Goal: Task Accomplishment & Management: Manage account settings

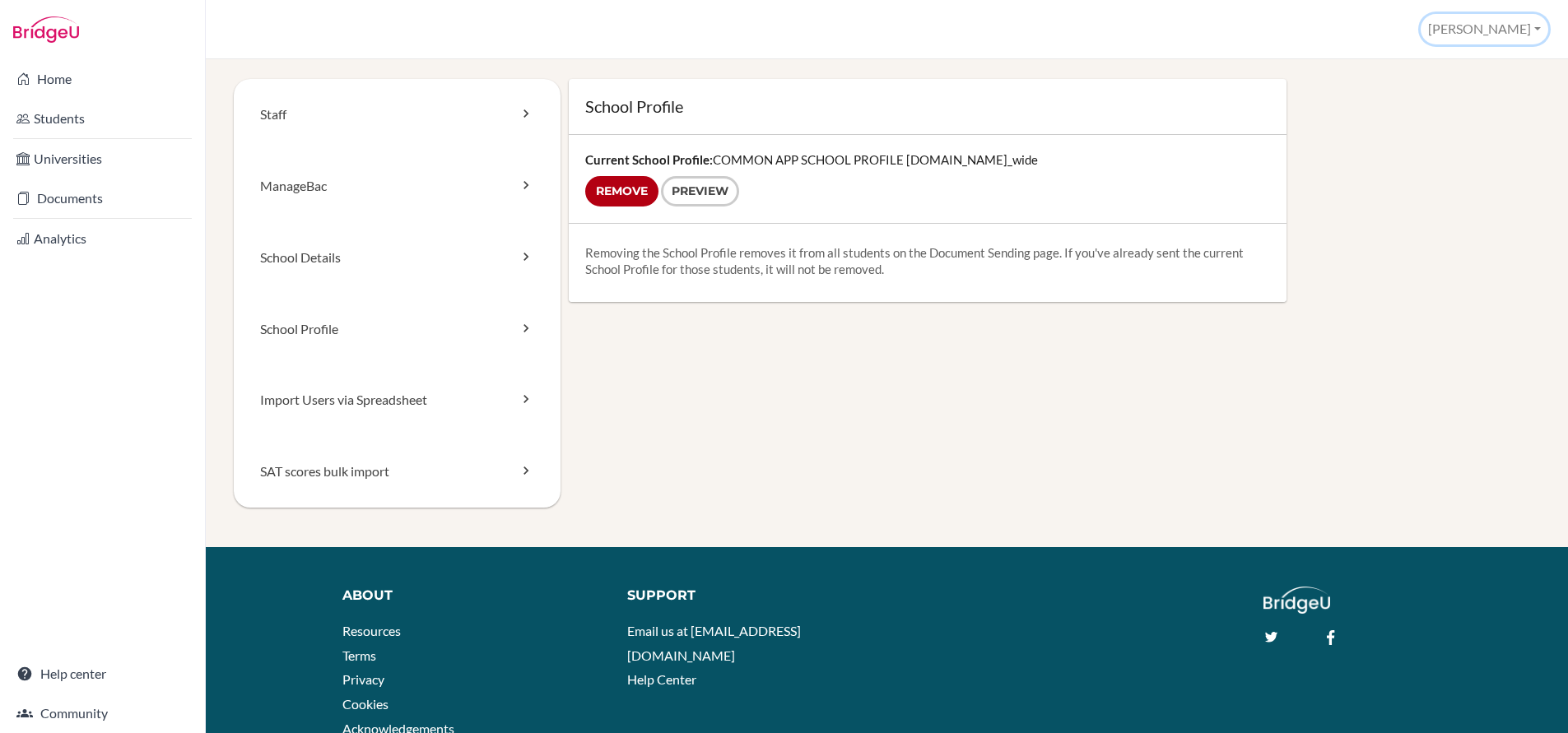
click at [1497, 25] on button "[PERSON_NAME]" at bounding box center [1485, 28] width 128 height 30
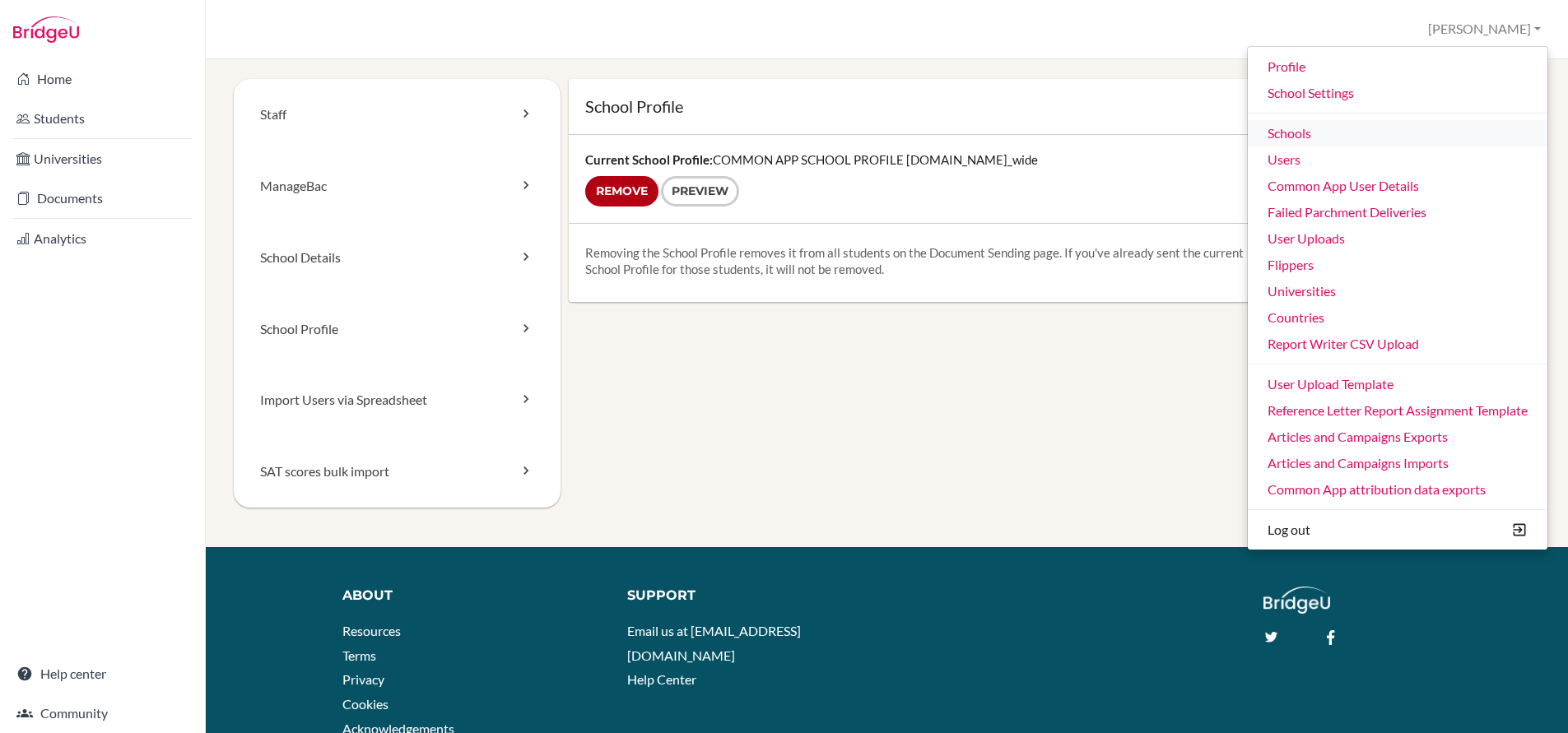
click at [1294, 134] on link "Schools" at bounding box center [1398, 133] width 299 height 26
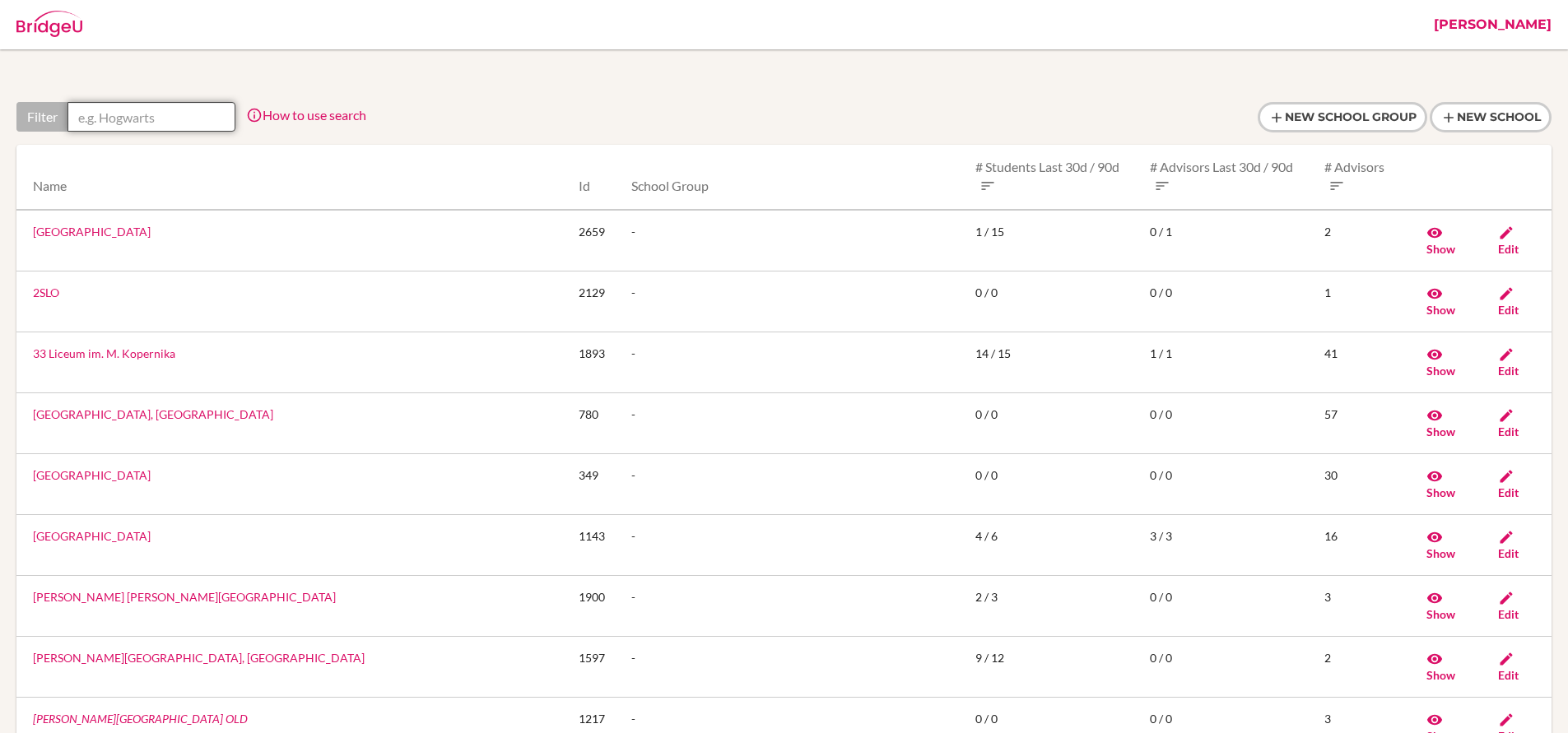
click at [199, 115] on input "text" at bounding box center [151, 116] width 168 height 30
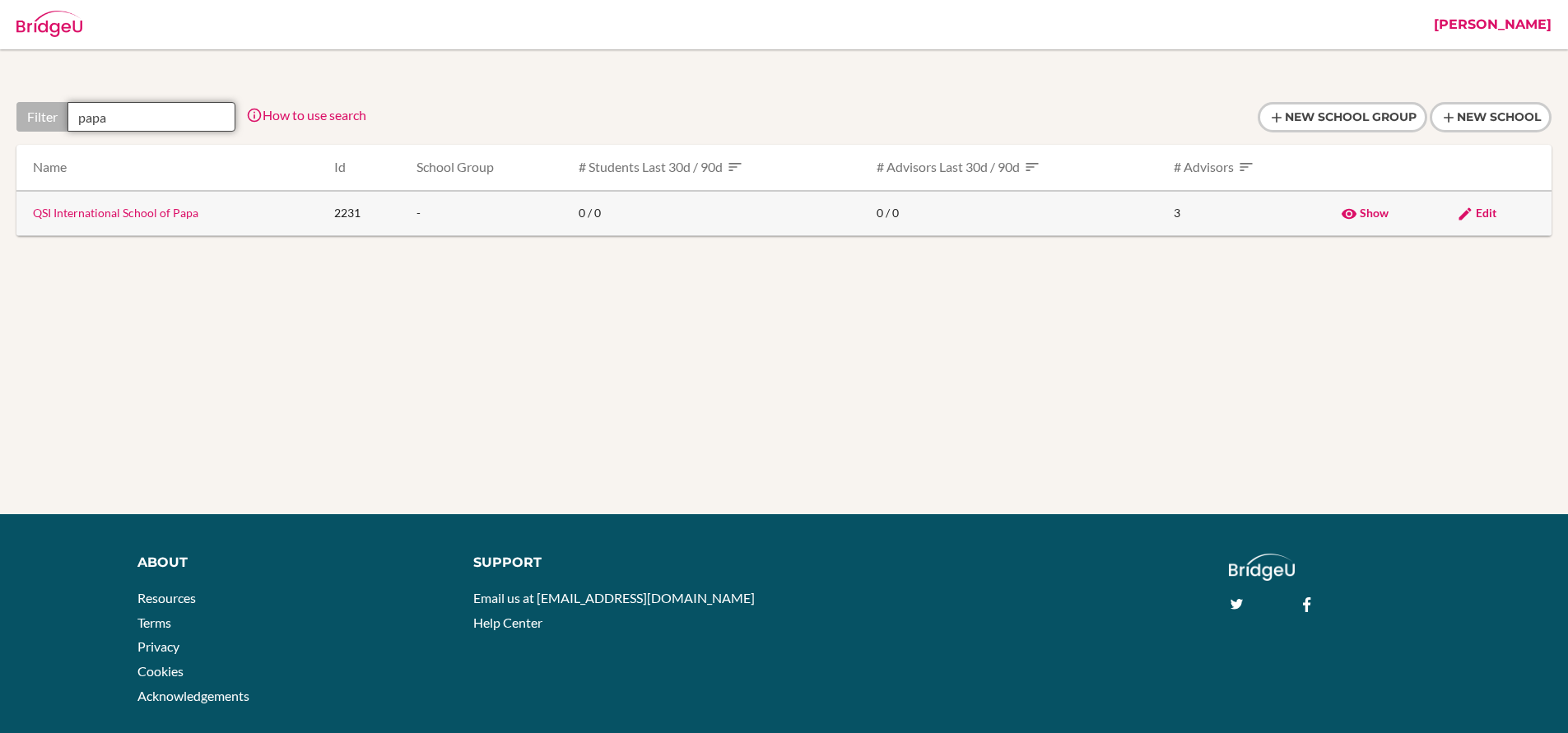
type input "papa"
click at [1491, 211] on span "Edit" at bounding box center [1486, 213] width 20 height 14
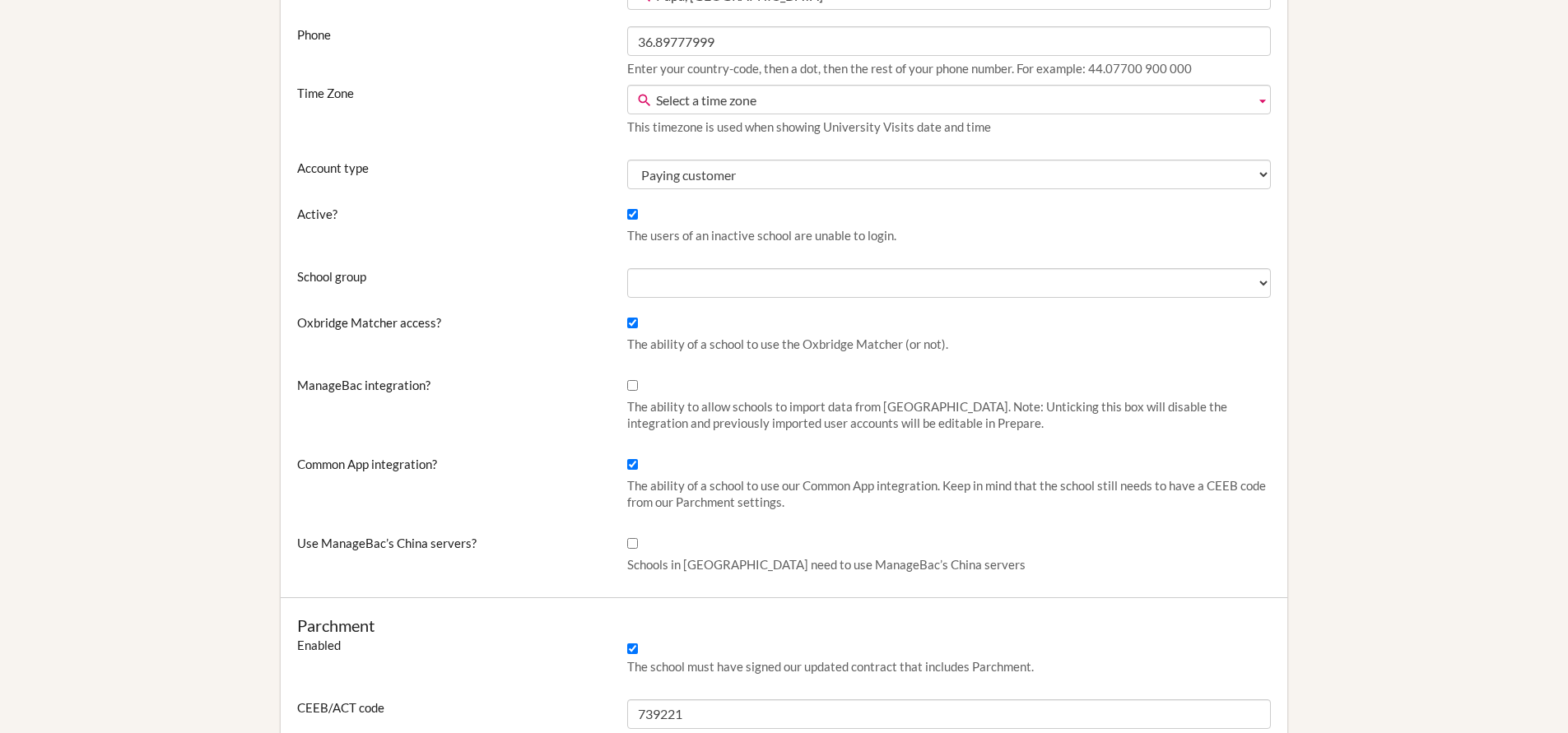
scroll to position [426, 0]
click at [632, 463] on input "Common App integration?" at bounding box center [632, 464] width 11 height 11
checkbox input "false"
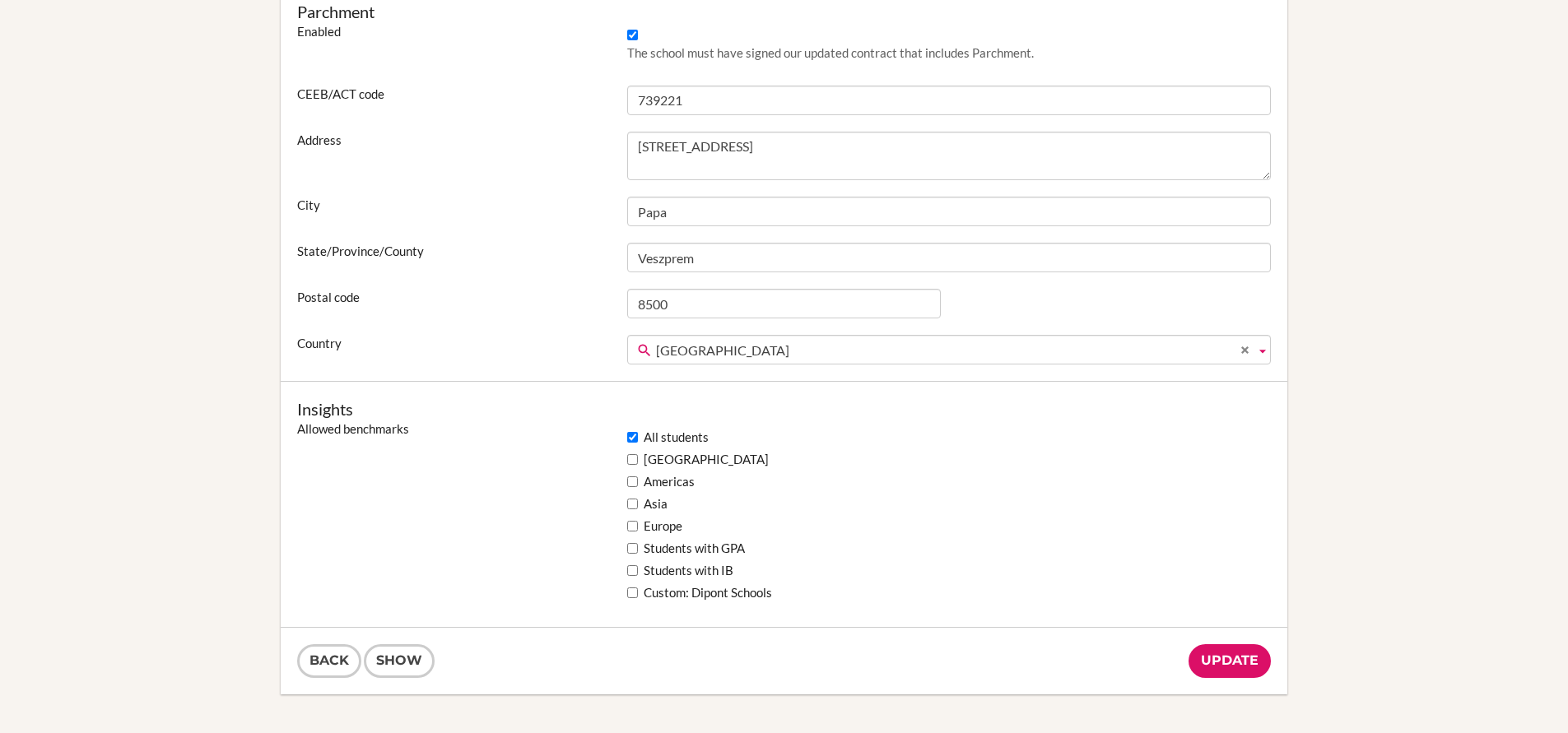
scroll to position [1116, 0]
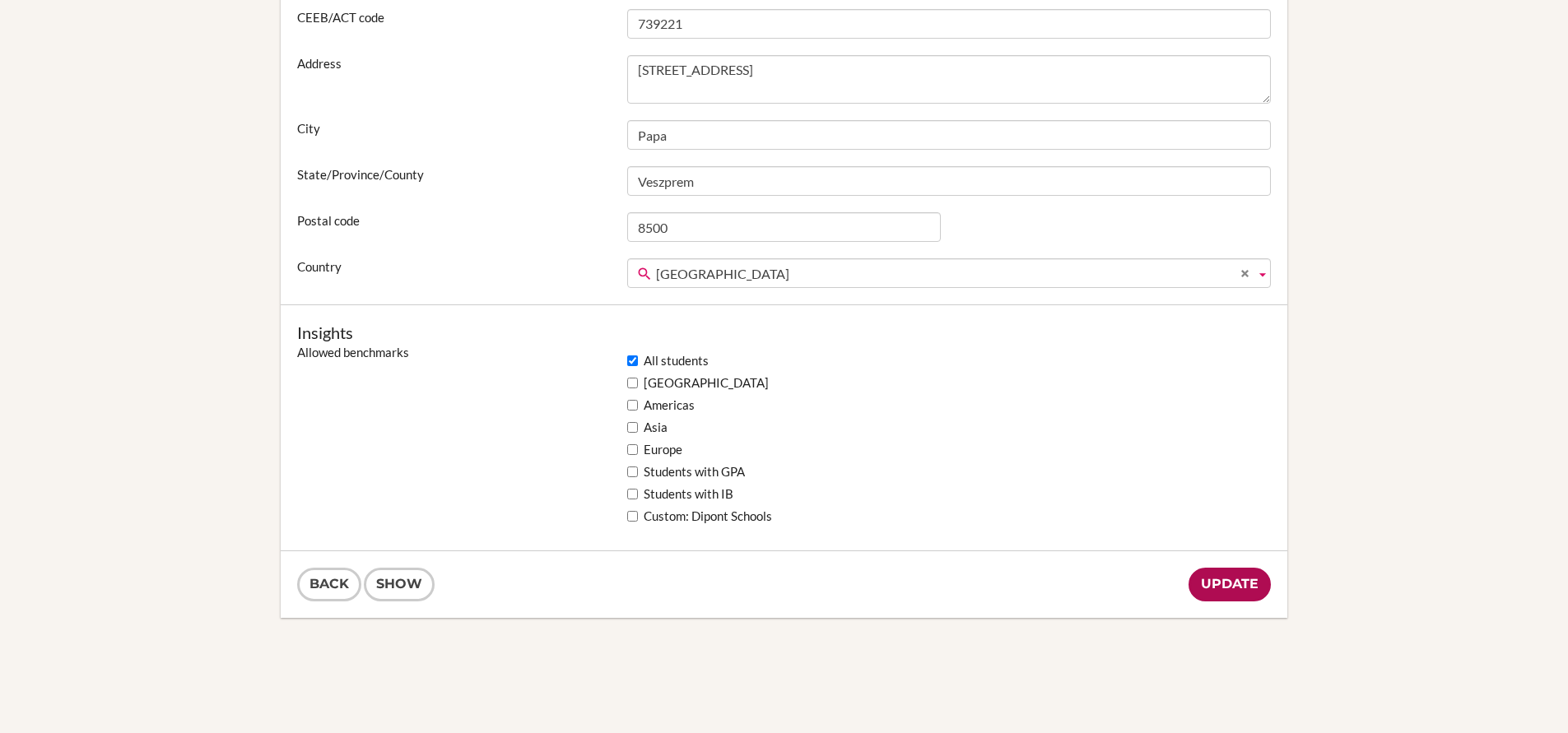
click at [1249, 591] on input "Update" at bounding box center [1230, 585] width 82 height 34
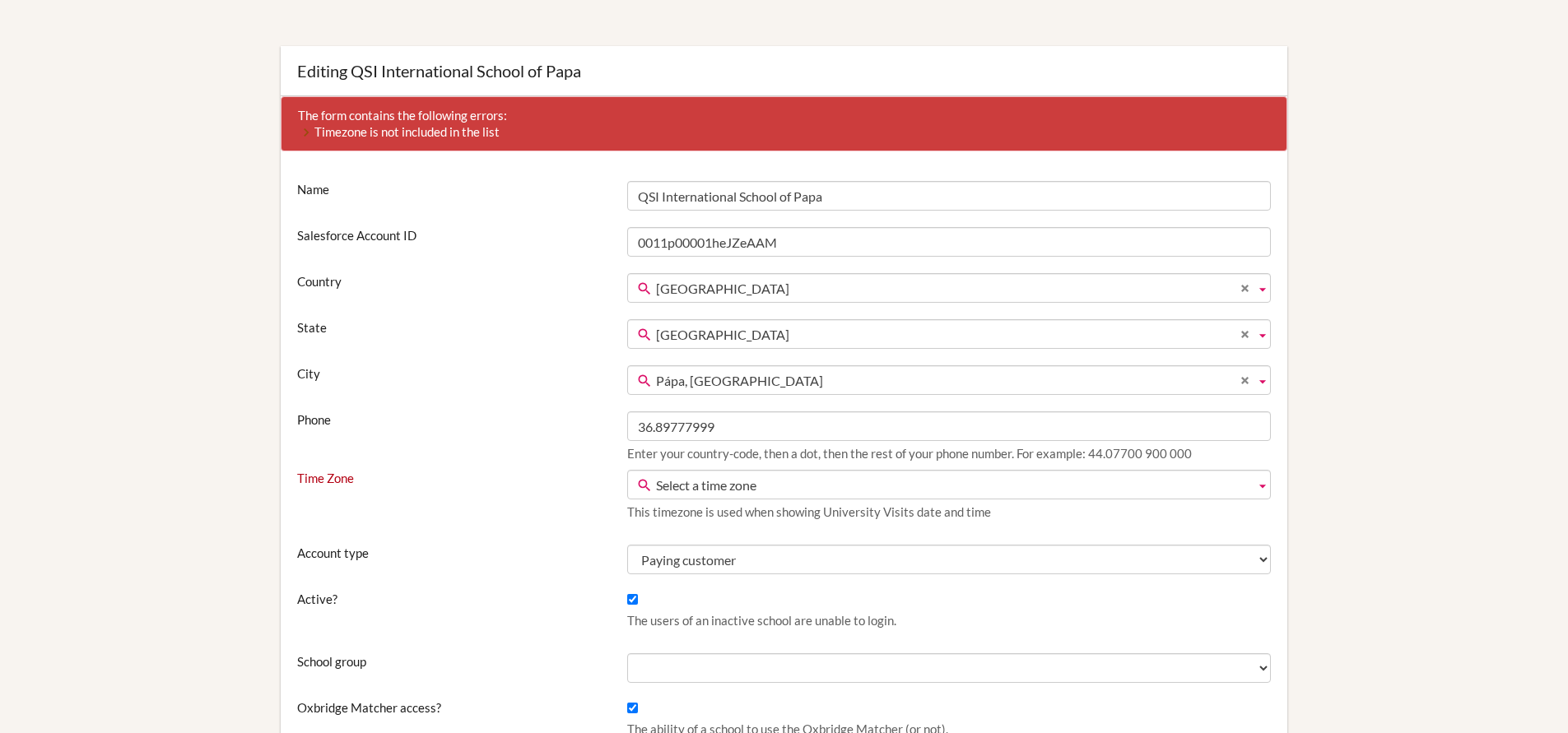
scroll to position [116, 0]
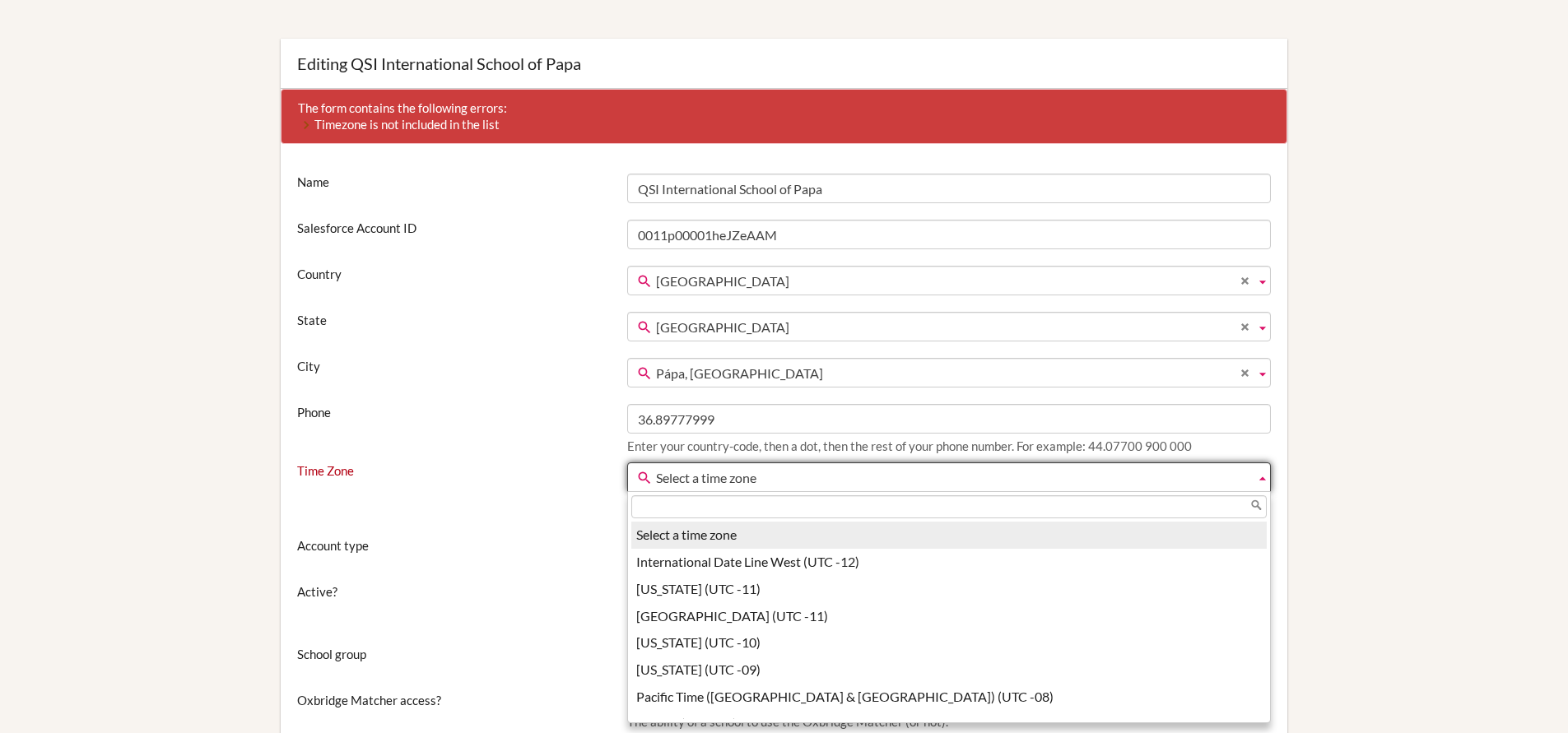
click at [728, 470] on span "Select a time zone" at bounding box center [953, 478] width 593 height 30
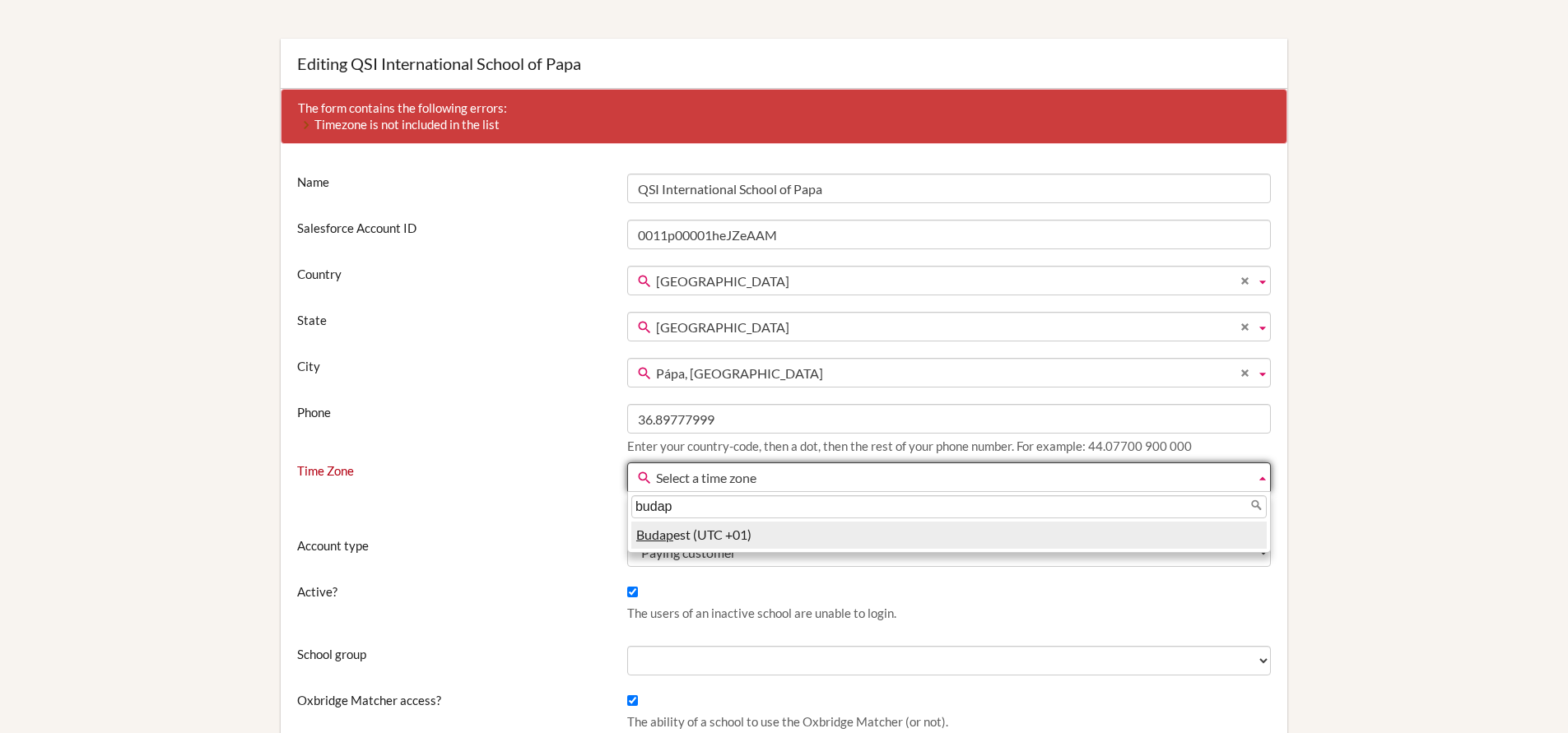
type input "budap"
click at [720, 538] on li "Budap est (UTC +01)" at bounding box center [949, 535] width 635 height 27
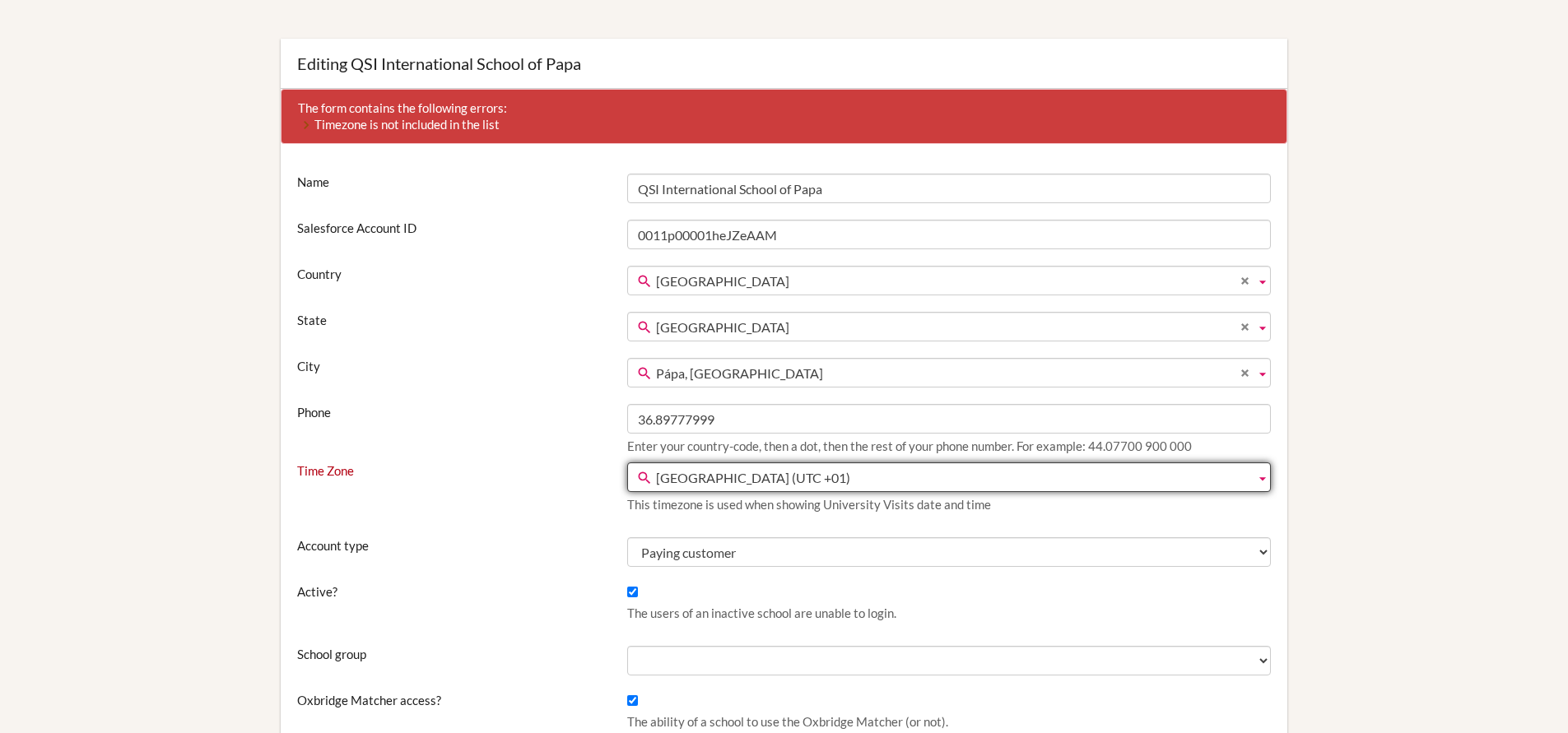
click at [601, 525] on div "Name QSI International School of Papa Salesforce Account ID 0011p00001heJZeAAM …" at bounding box center [784, 566] width 1007 height 819
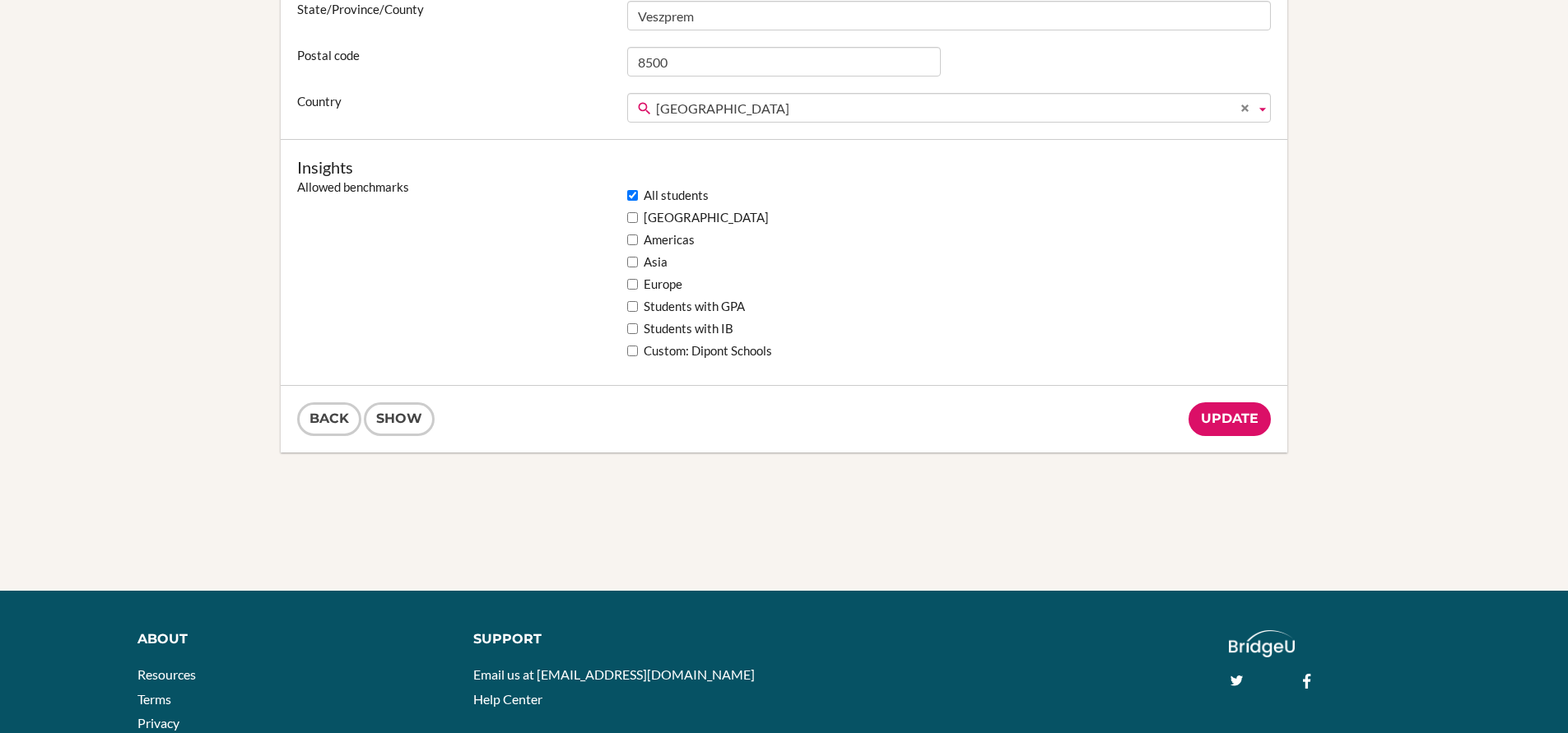
scroll to position [1360, 0]
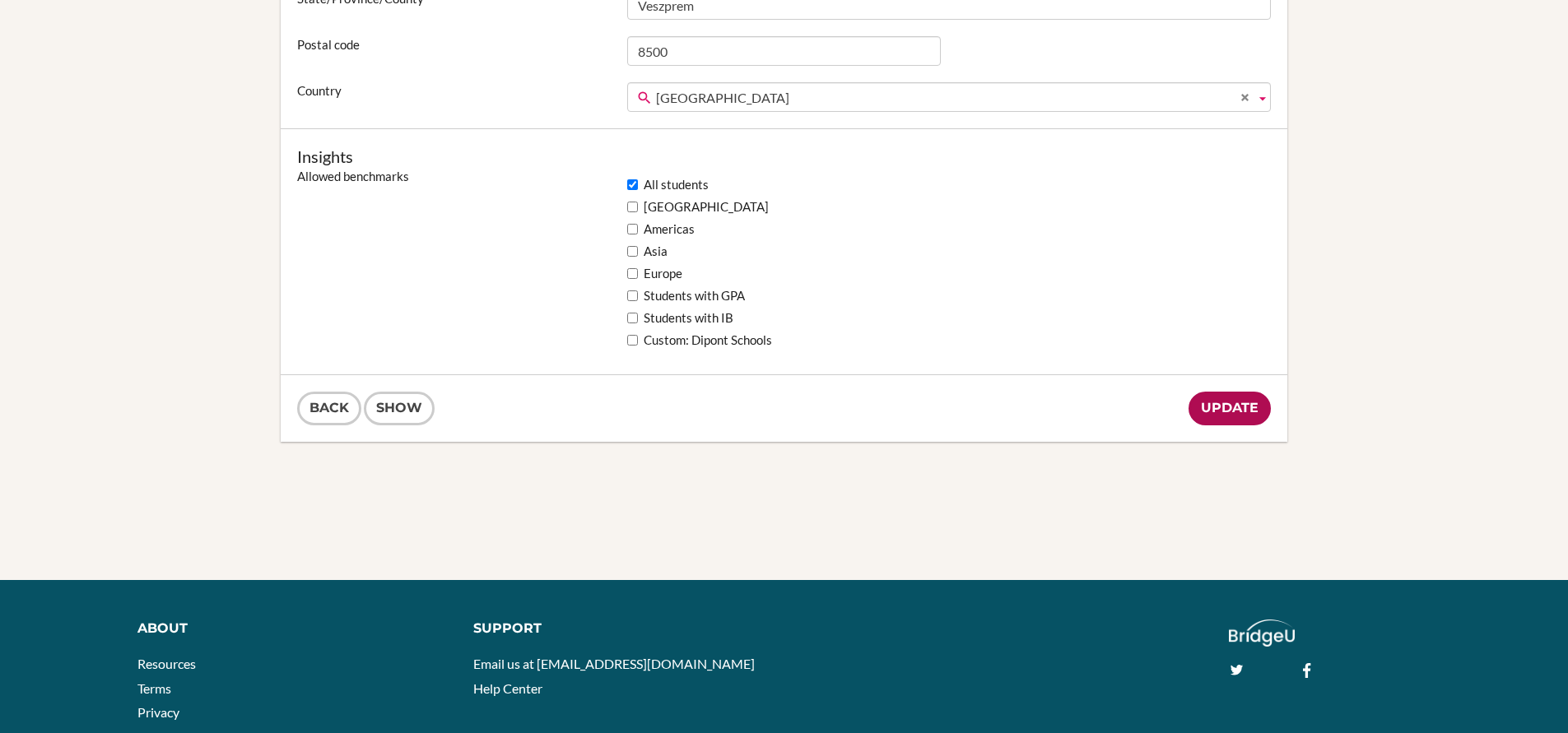
click at [1233, 407] on input "Update" at bounding box center [1230, 409] width 82 height 34
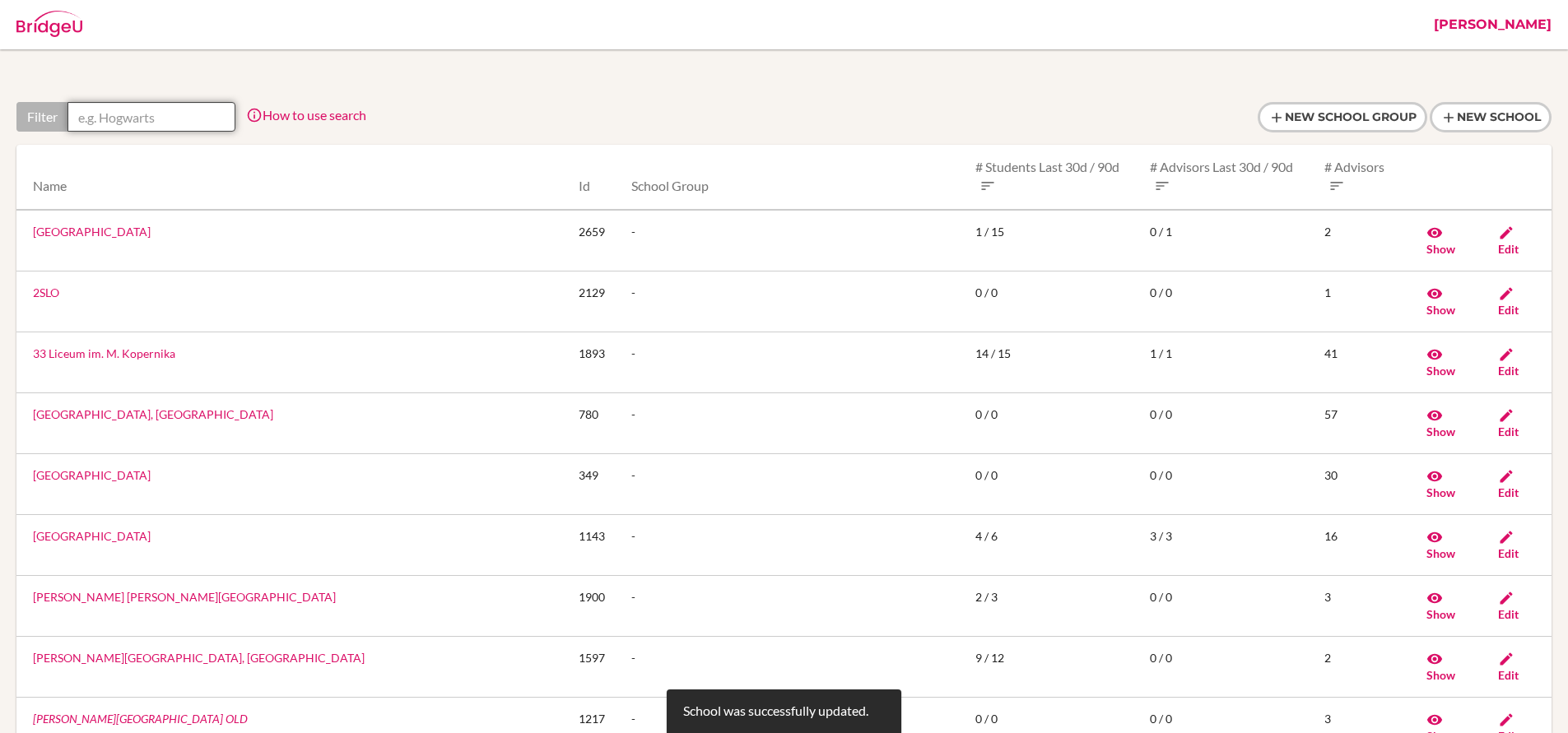
click at [180, 109] on input "text" at bounding box center [151, 116] width 168 height 30
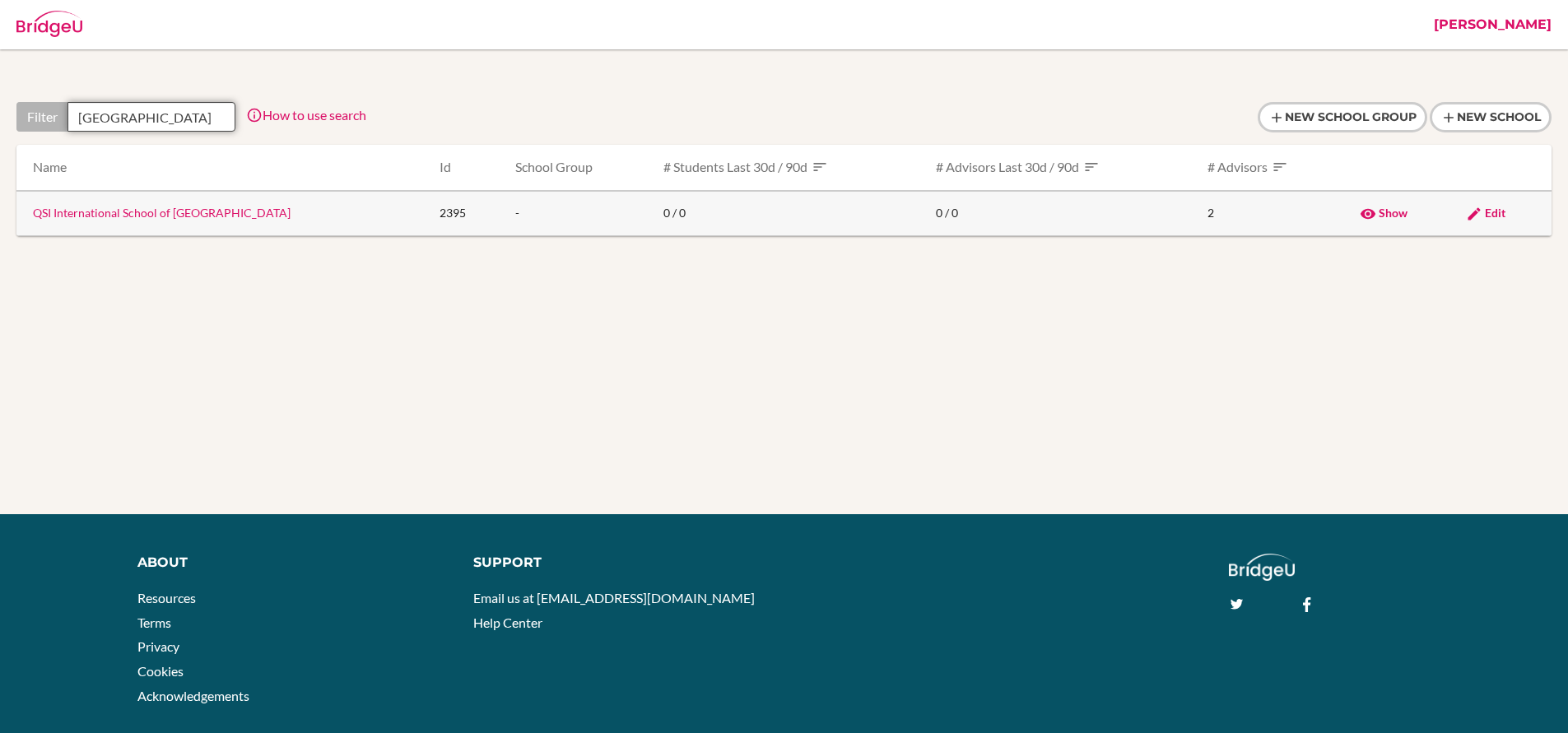
type input "brindisi"
click at [1486, 210] on span "Edit" at bounding box center [1495, 213] width 20 height 14
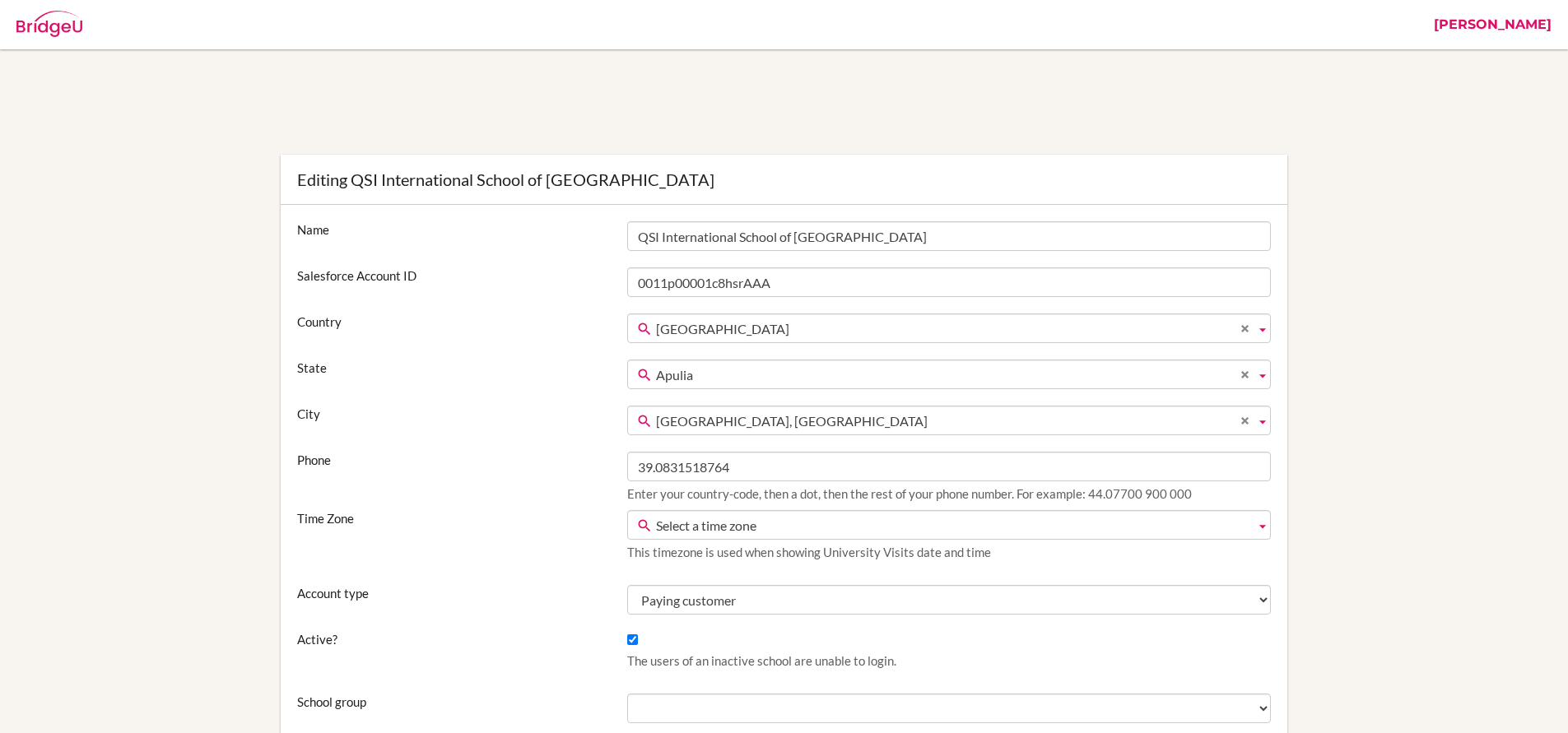
scroll to position [287, 0]
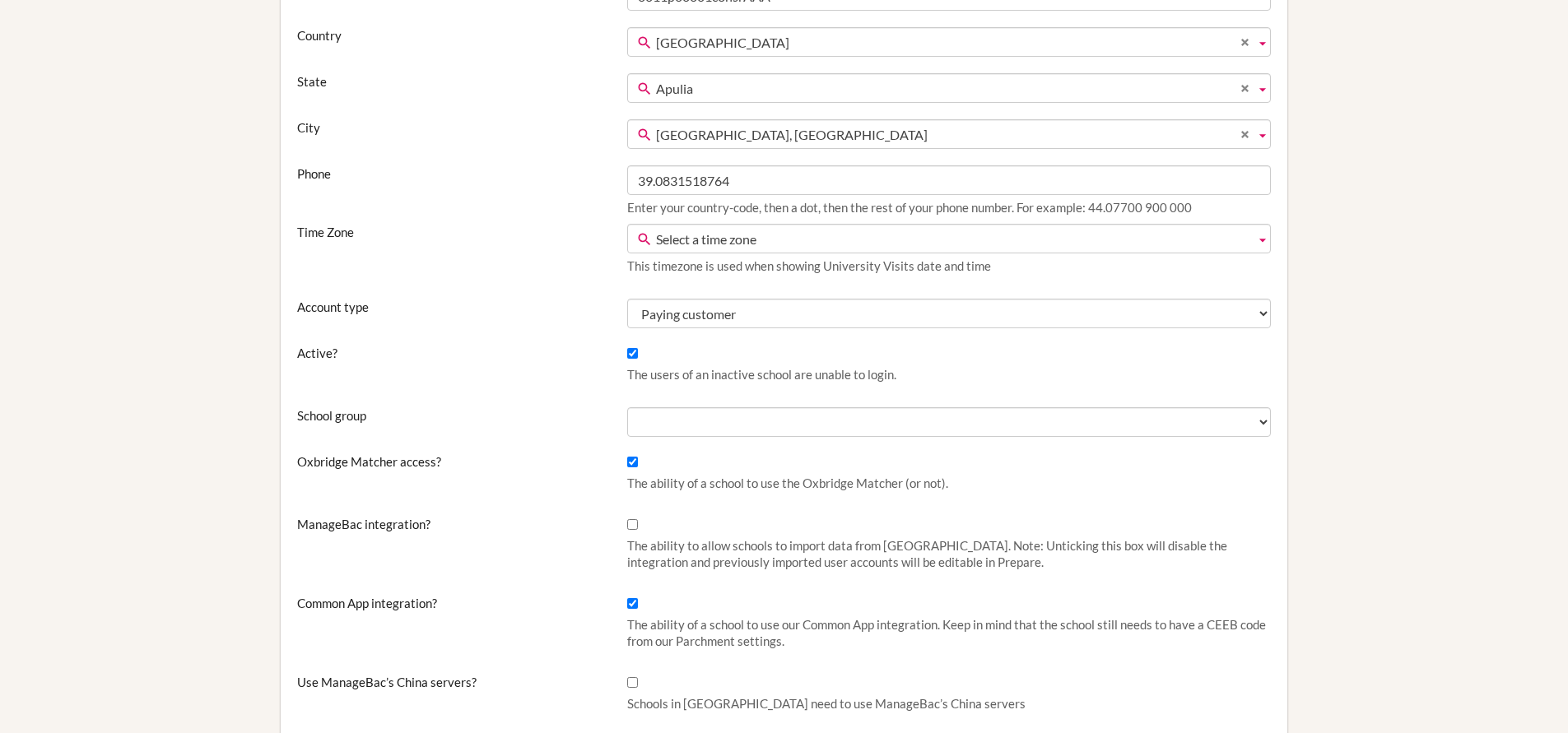
click at [735, 245] on span "Select a time zone" at bounding box center [953, 239] width 593 height 30
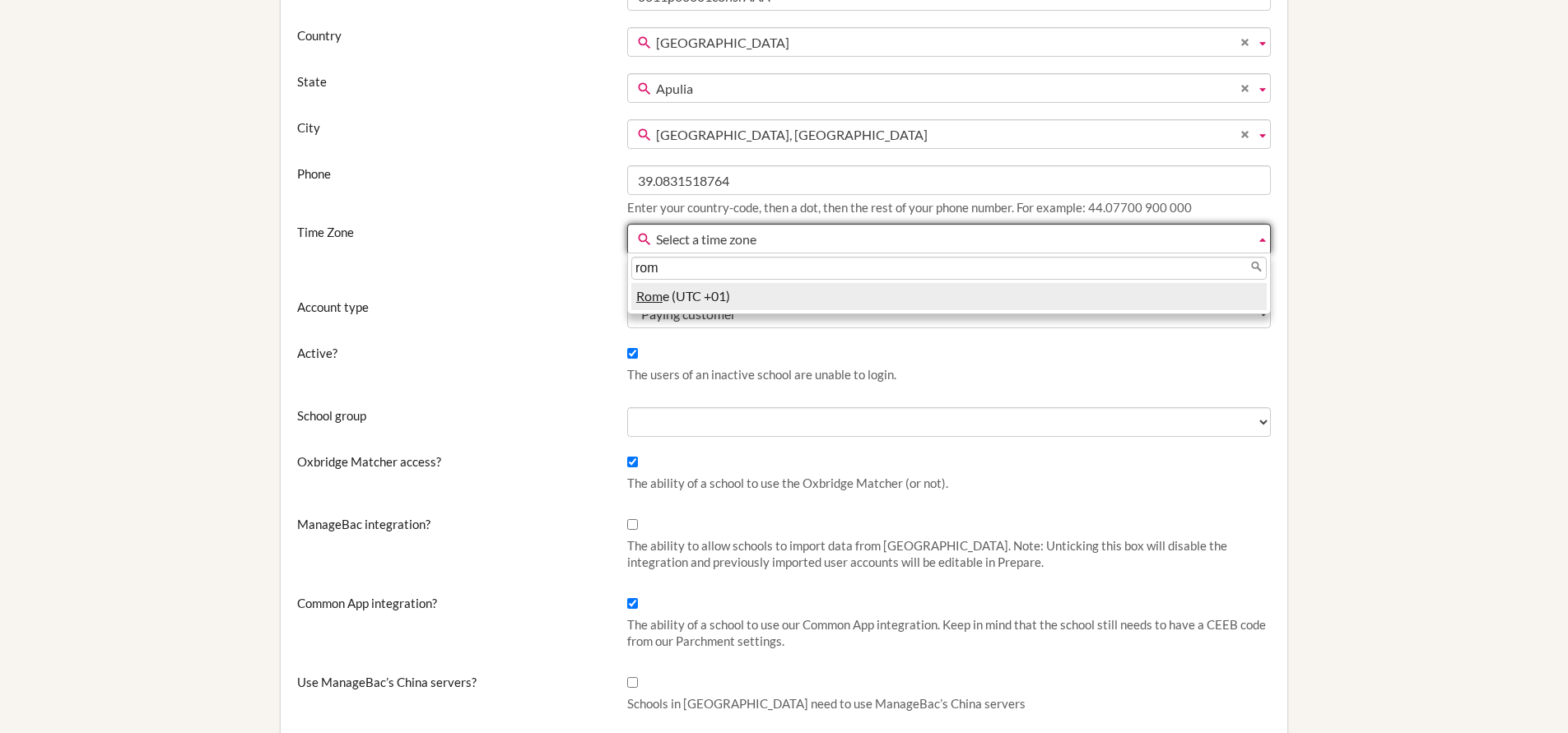
type input "rom"
click at [738, 297] on li "Rom e (UTC +01)" at bounding box center [949, 296] width 635 height 27
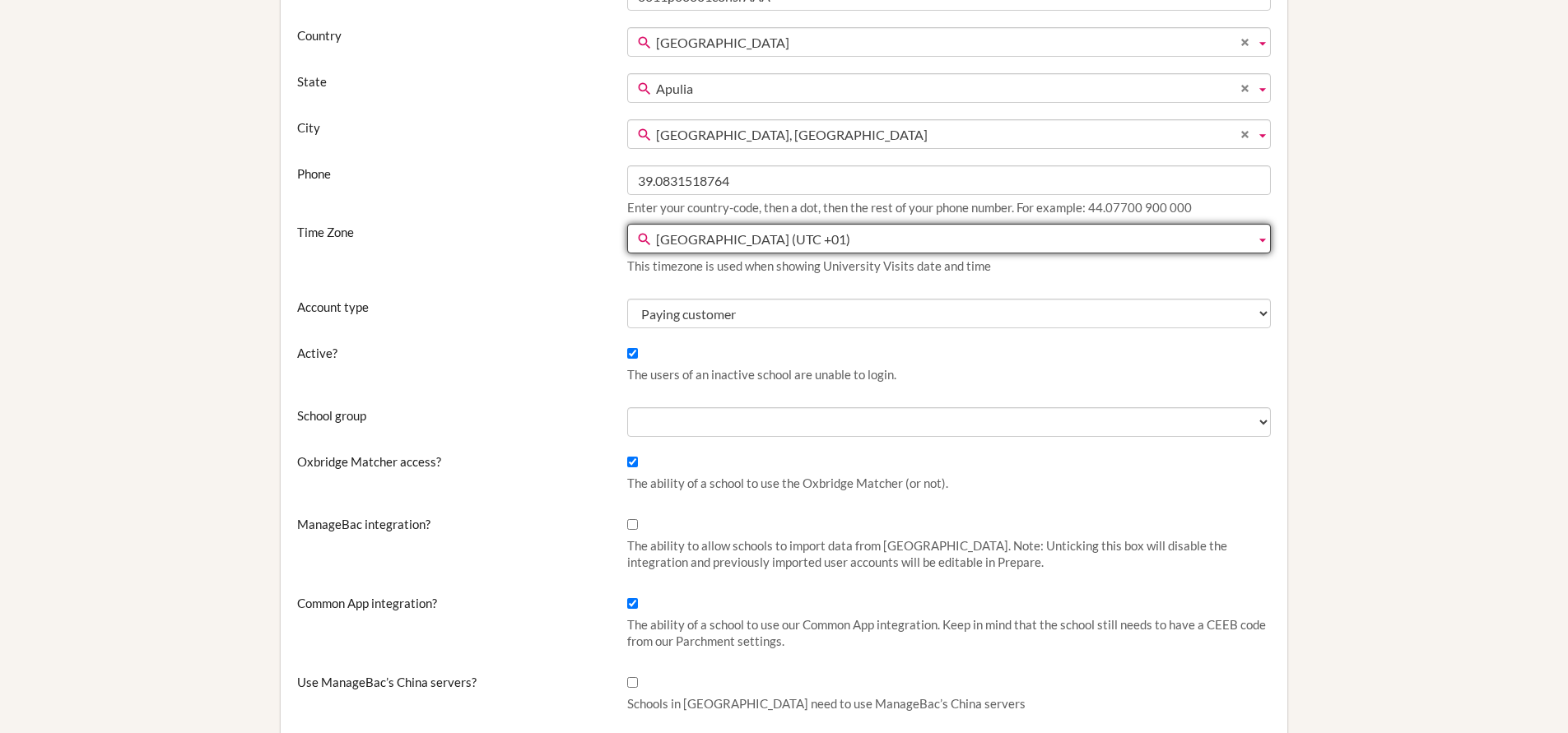
click at [586, 341] on div "Name [GEOGRAPHIC_DATA] of [GEOGRAPHIC_DATA] Salesforce Account ID 0011p00001c8h…" at bounding box center [784, 328] width 1007 height 819
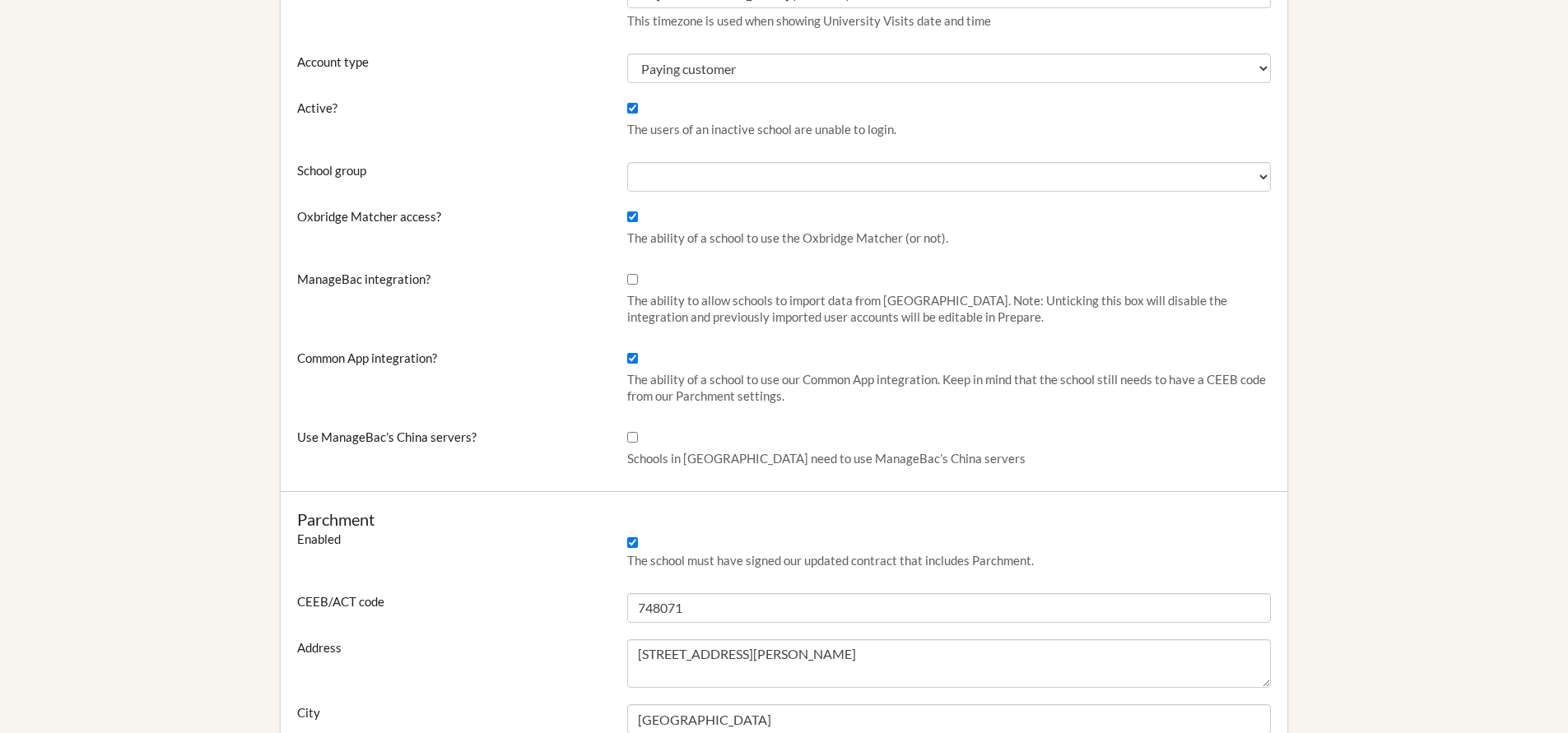
scroll to position [537, 0]
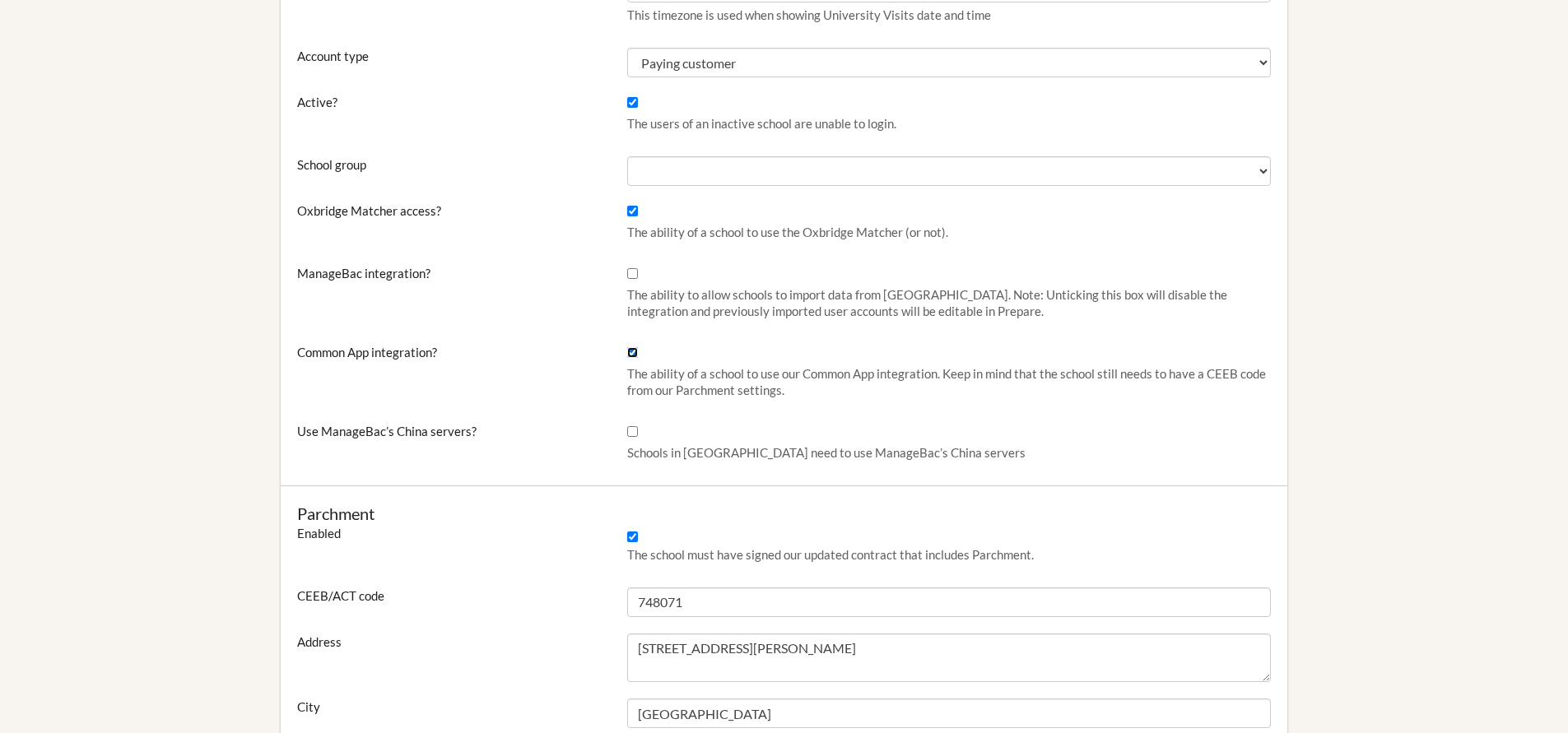
click at [634, 353] on input "Common App integration?" at bounding box center [632, 352] width 11 height 11
checkbox input "false"
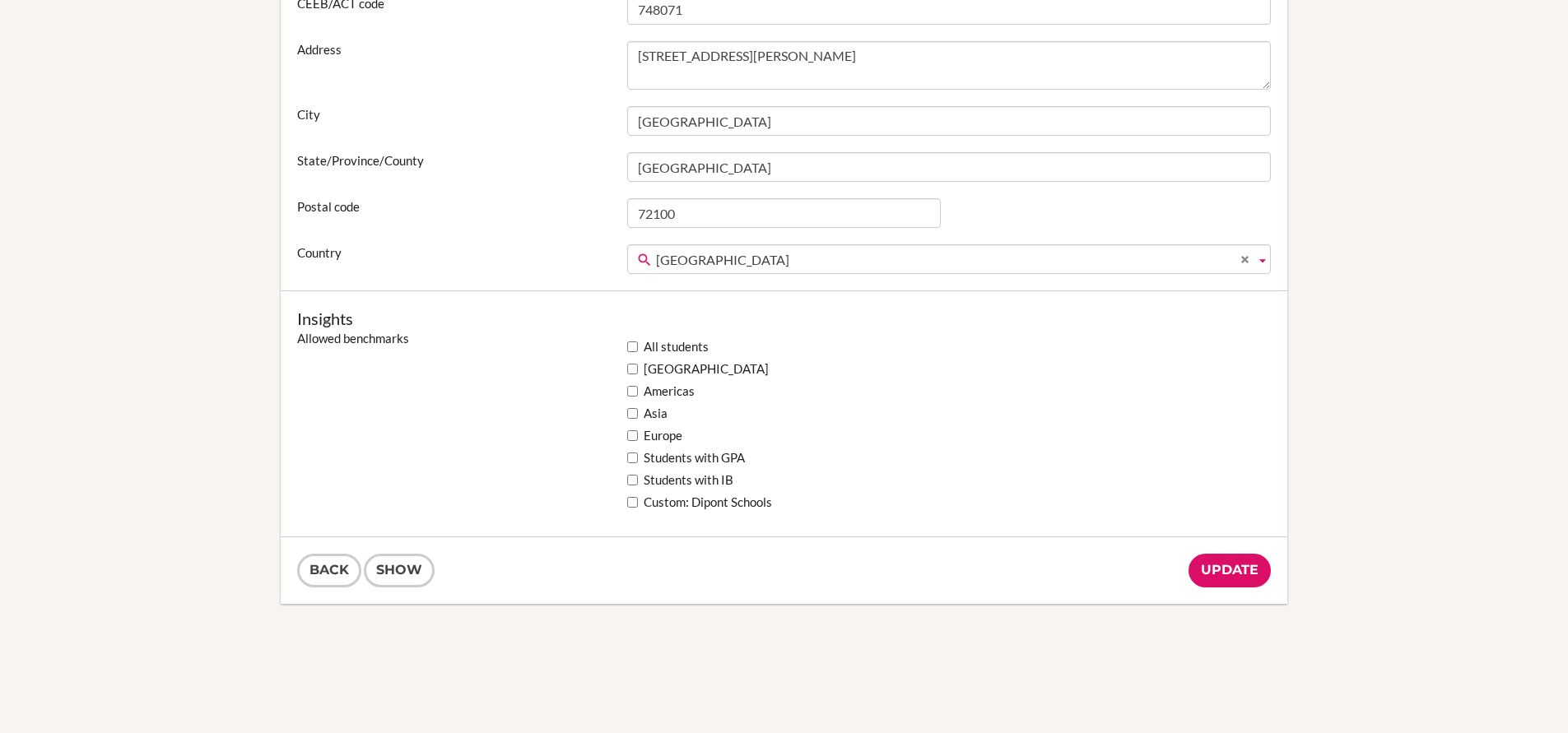
scroll to position [1150, 0]
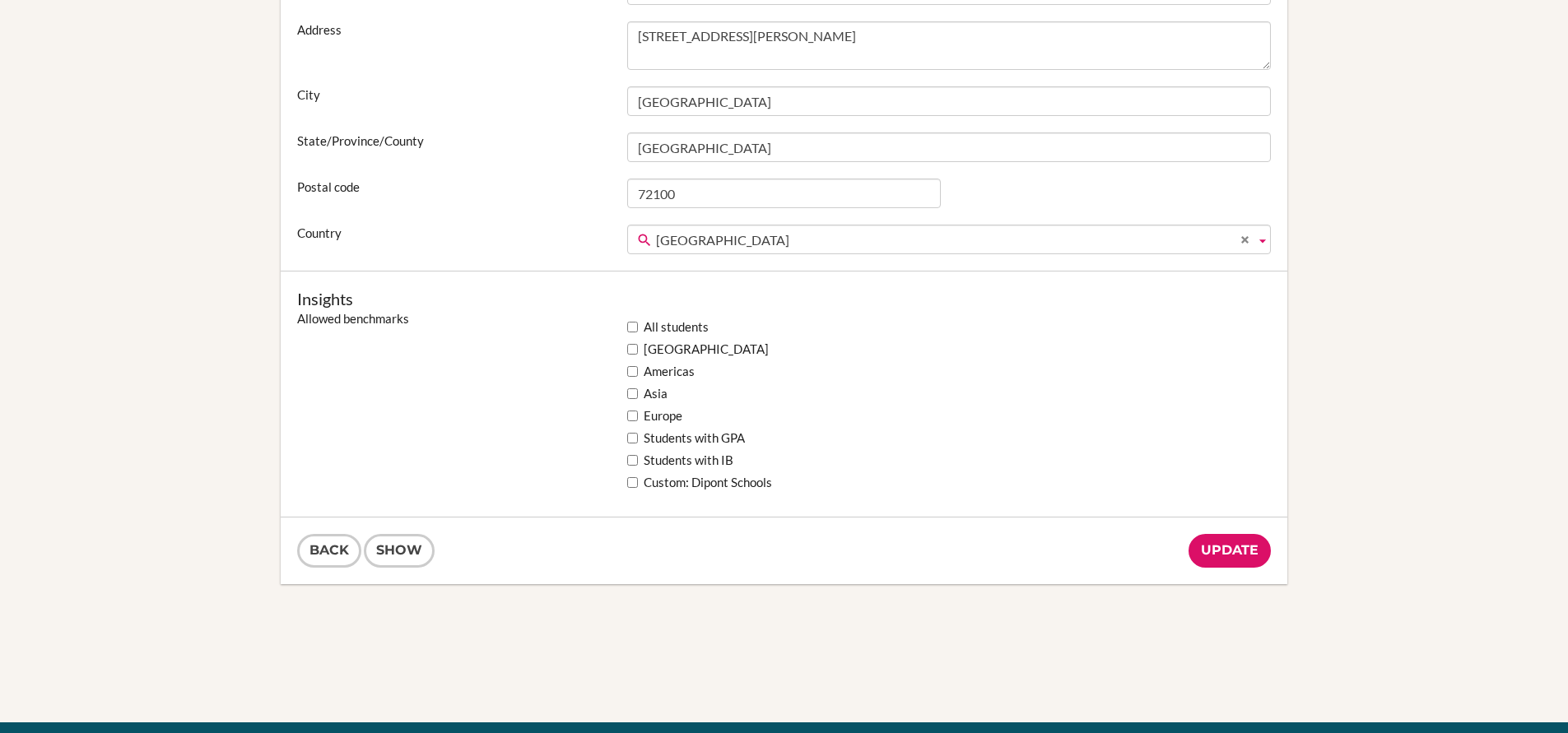
click at [1239, 533] on div "Back Show Update" at bounding box center [784, 551] width 1007 height 67
click at [1239, 546] on input "Update" at bounding box center [1230, 551] width 82 height 34
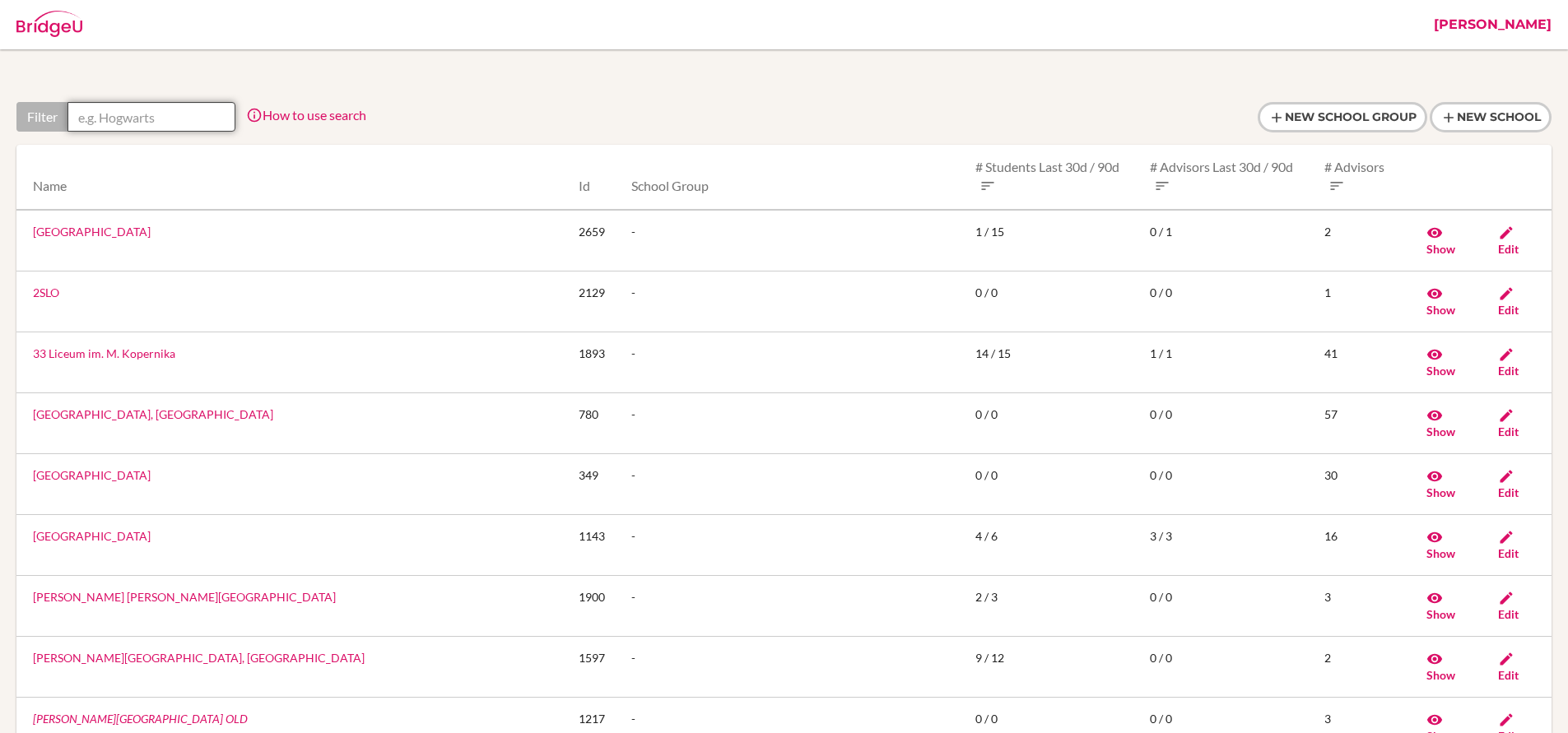
click at [212, 115] on input "text" at bounding box center [151, 116] width 168 height 30
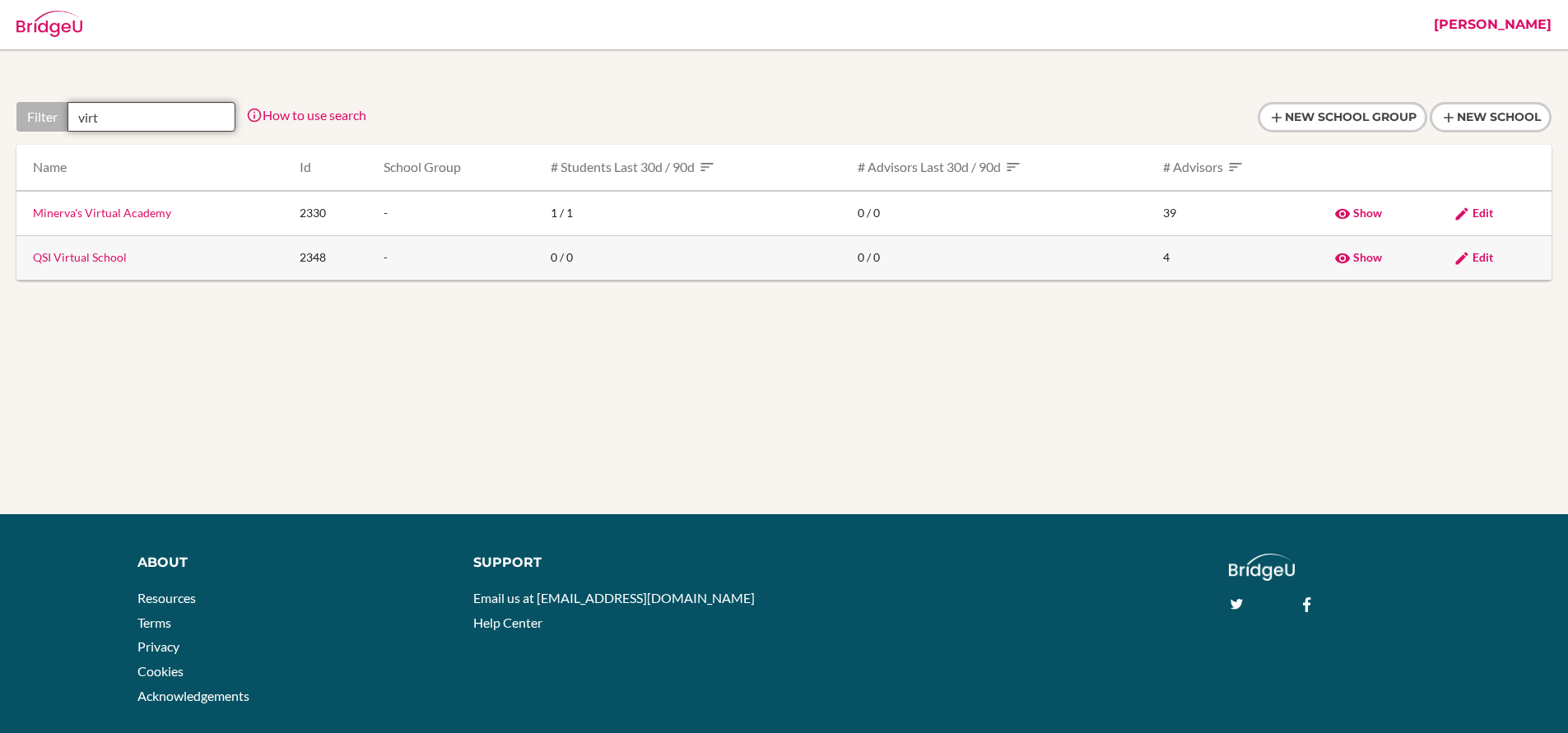
type input "virt"
click at [1481, 255] on span "Edit" at bounding box center [1483, 257] width 20 height 14
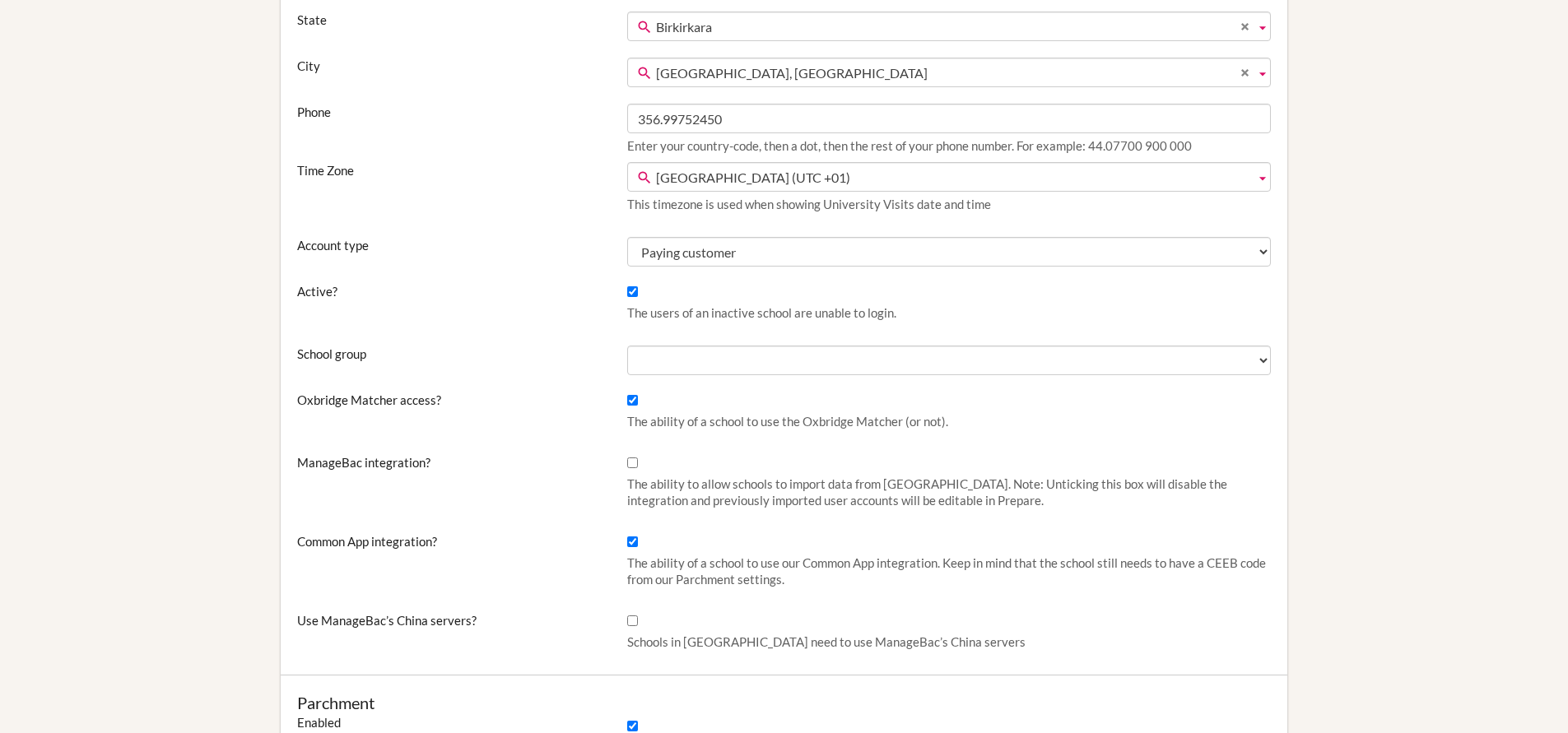
scroll to position [349, 0]
click at [633, 540] on input "Common App integration?" at bounding box center [632, 540] width 11 height 11
checkbox input "false"
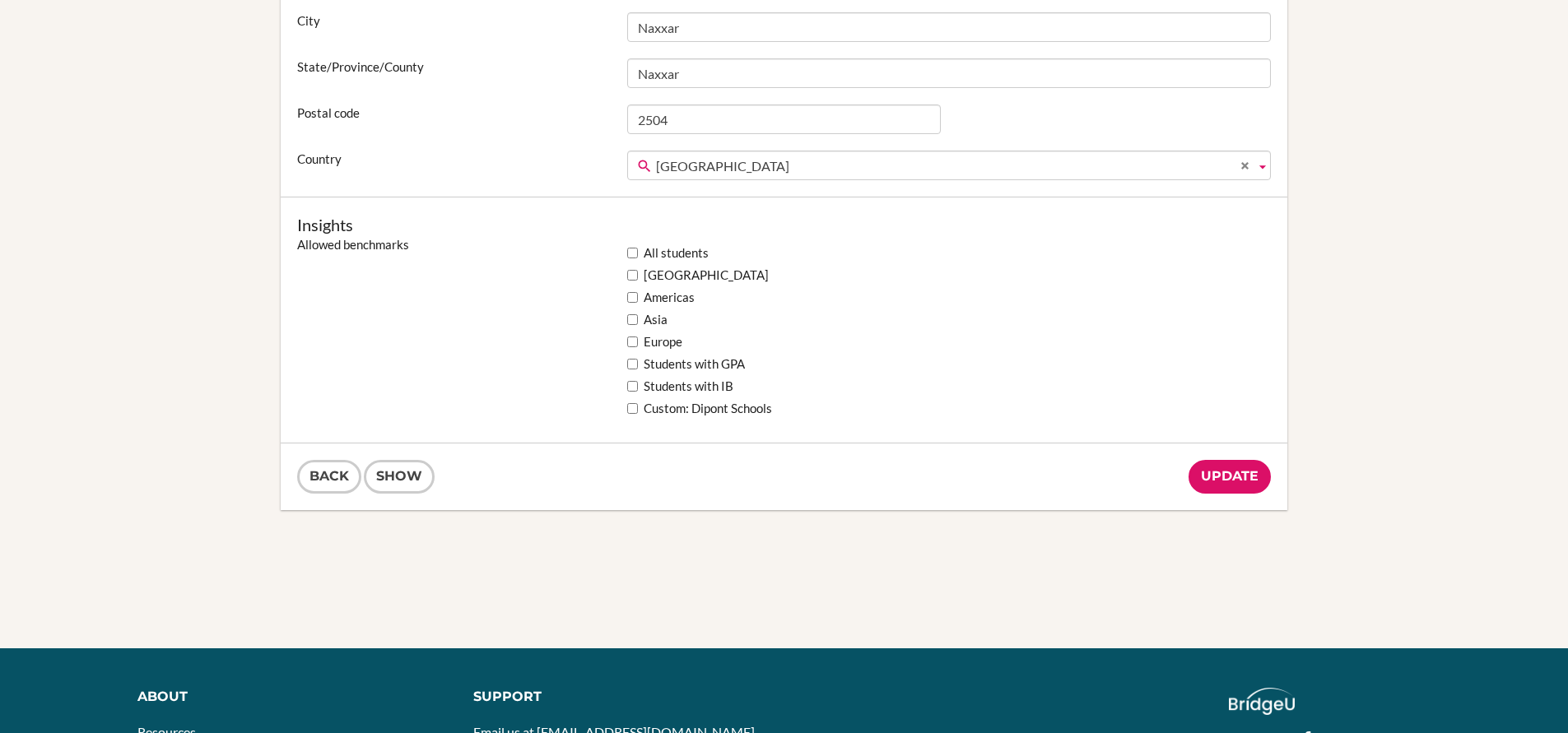
scroll to position [1228, 0]
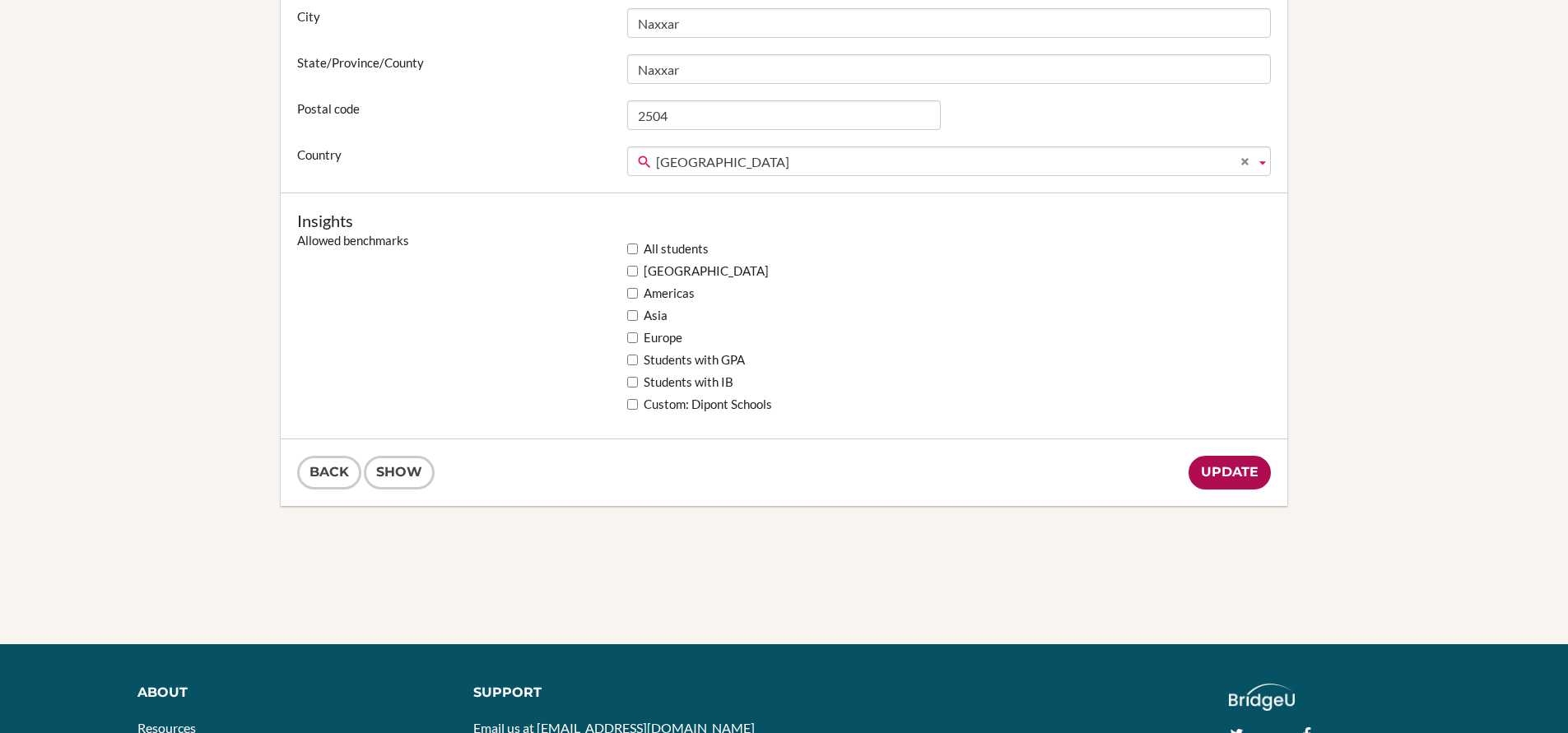
click at [1221, 465] on input "Update" at bounding box center [1230, 473] width 82 height 34
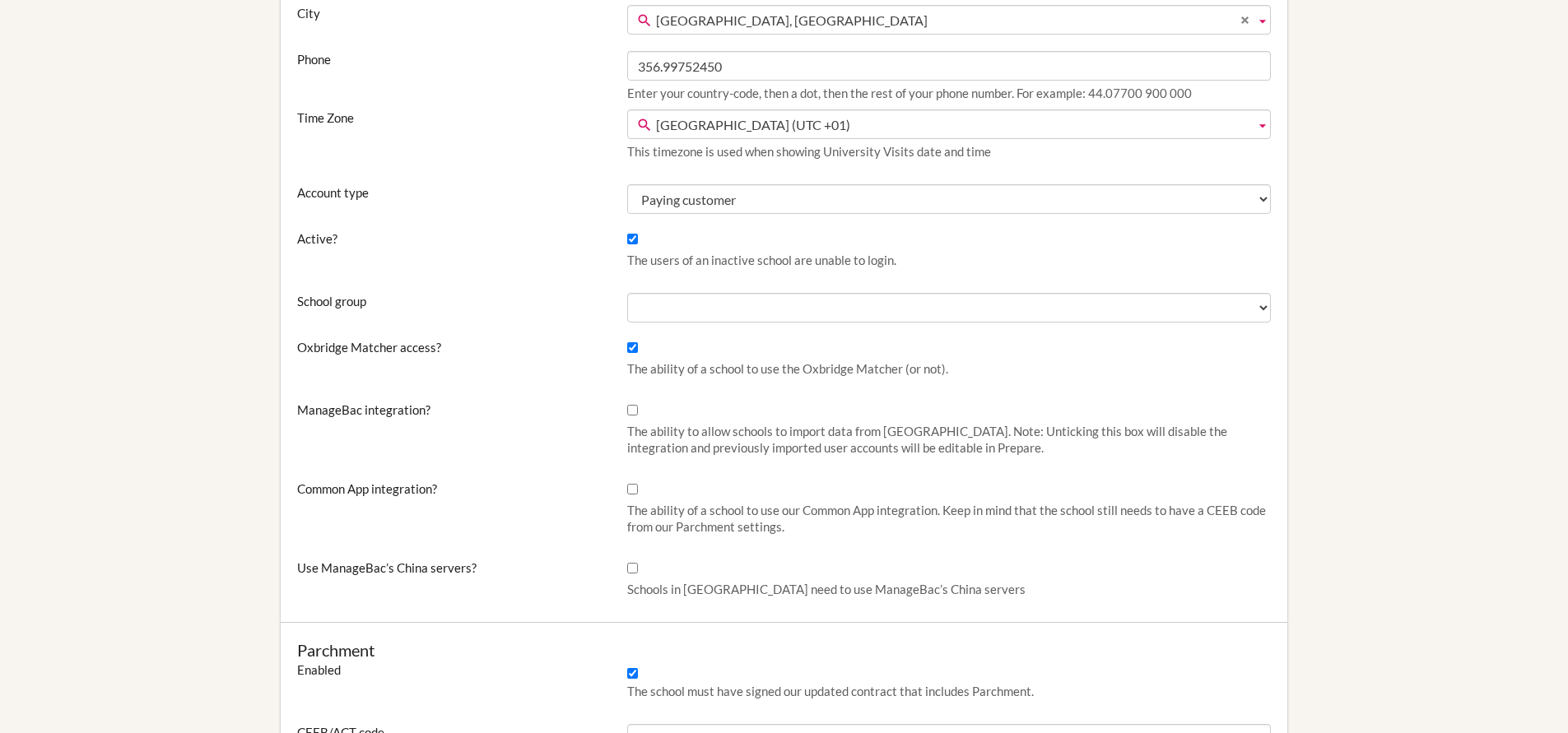
scroll to position [402, 0]
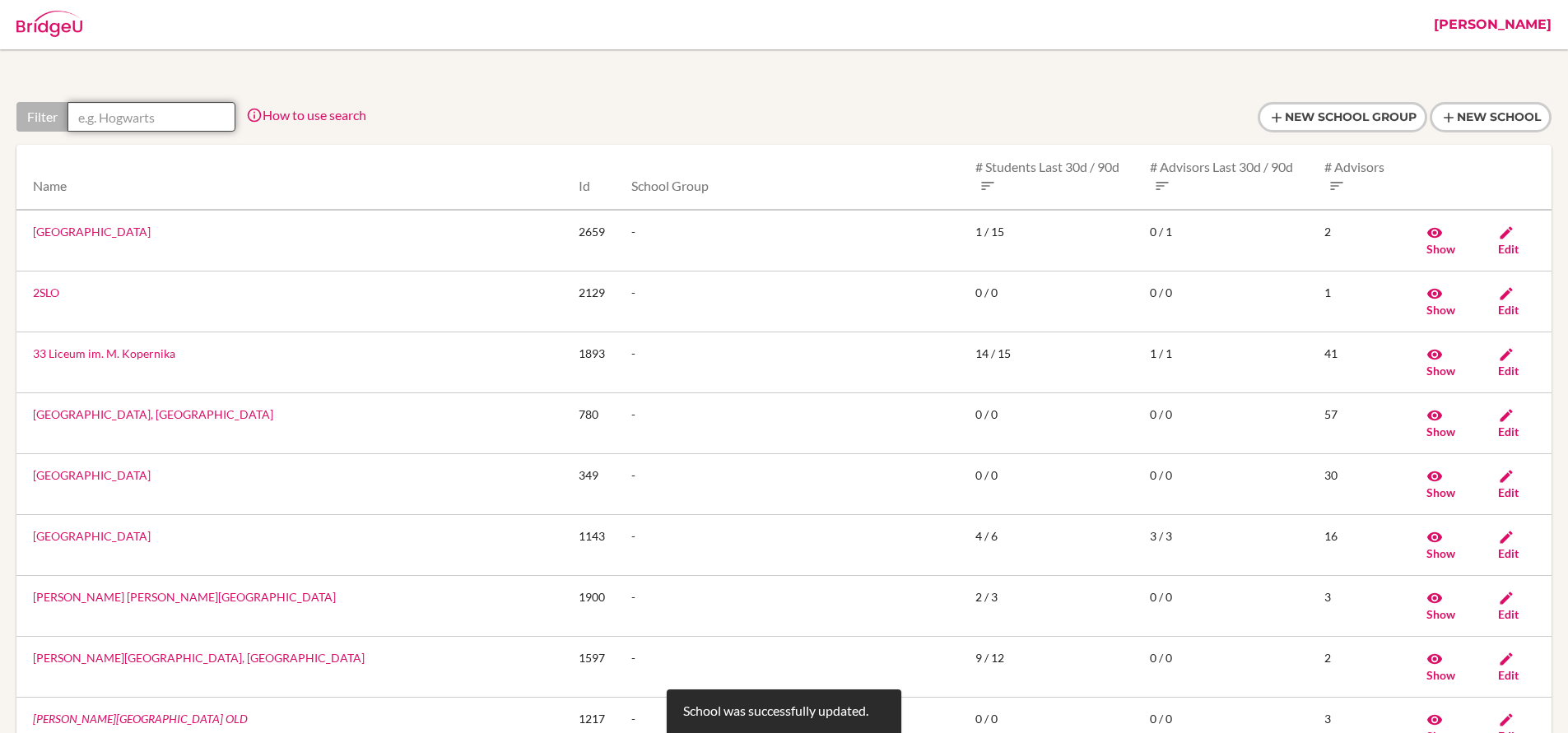
click at [194, 113] on input "text" at bounding box center [151, 116] width 168 height 30
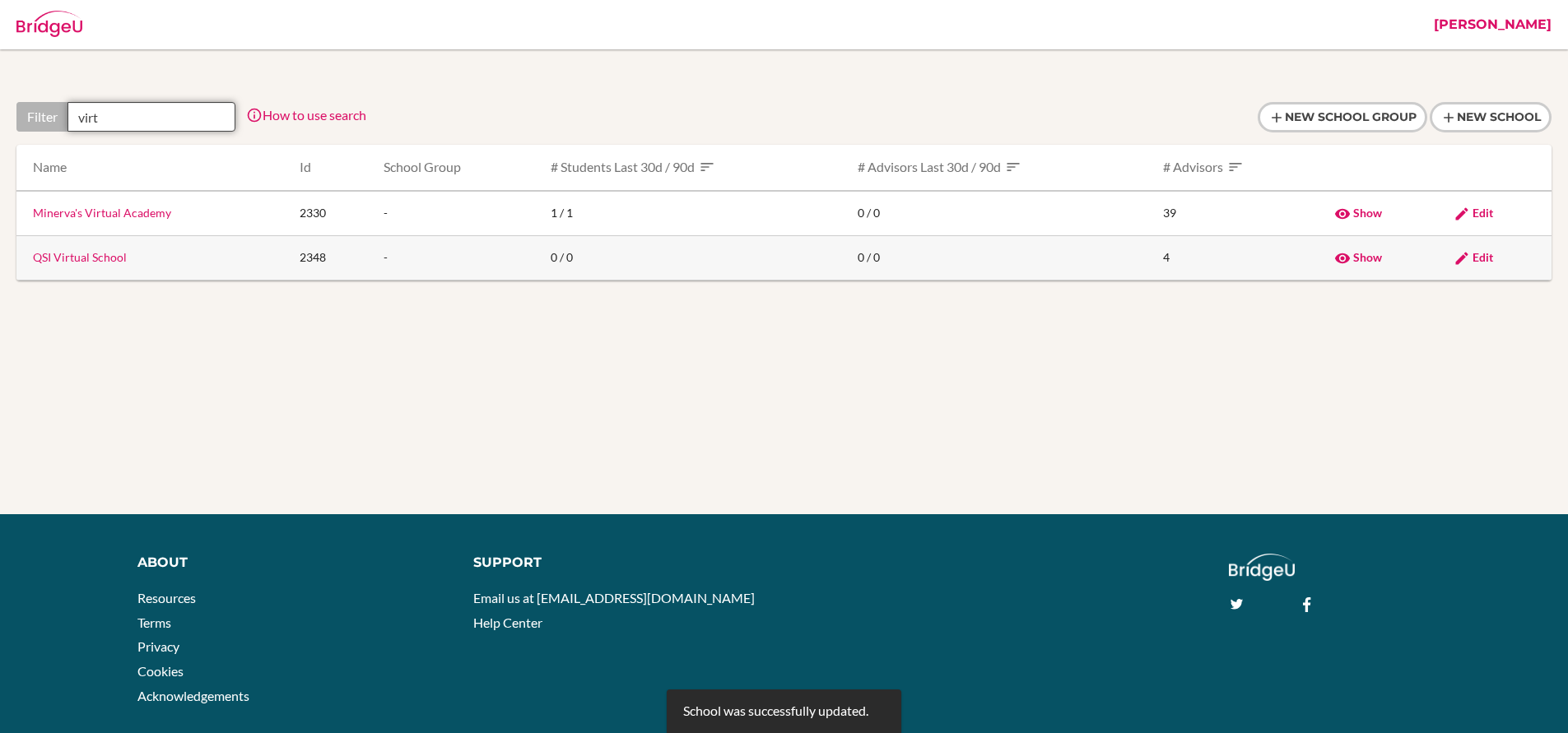
type input "virt"
click at [1480, 265] on td "Edit" at bounding box center [1496, 258] width 111 height 45
click at [1480, 255] on span "Edit" at bounding box center [1483, 257] width 20 height 14
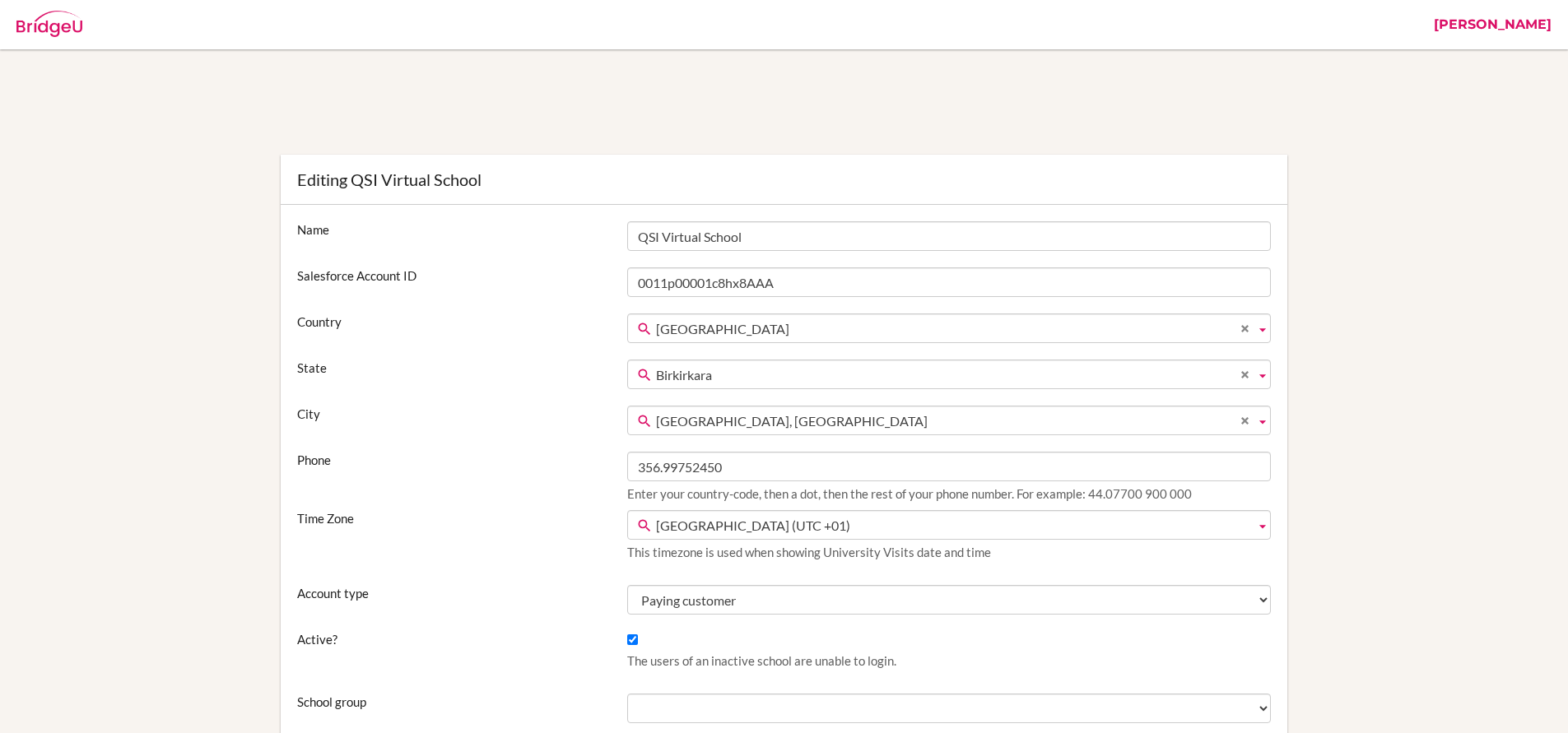
scroll to position [426, 0]
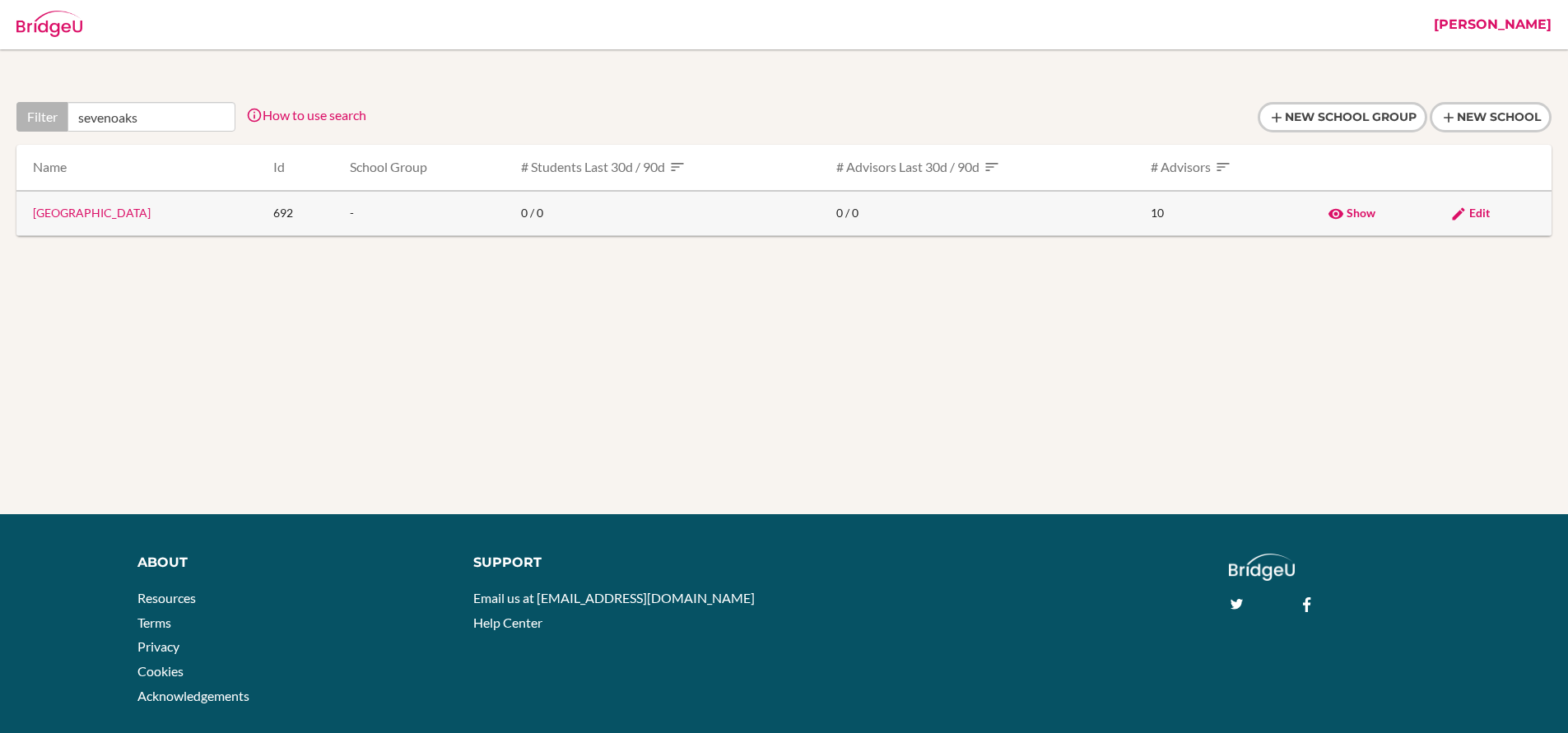
type input "sevenoaks"
click at [70, 223] on td "[GEOGRAPHIC_DATA]" at bounding box center [138, 213] width 244 height 46
click at [65, 206] on link "[GEOGRAPHIC_DATA]" at bounding box center [92, 213] width 118 height 14
type input "sevenoak"
click at [1463, 206] on icon at bounding box center [1459, 214] width 16 height 16
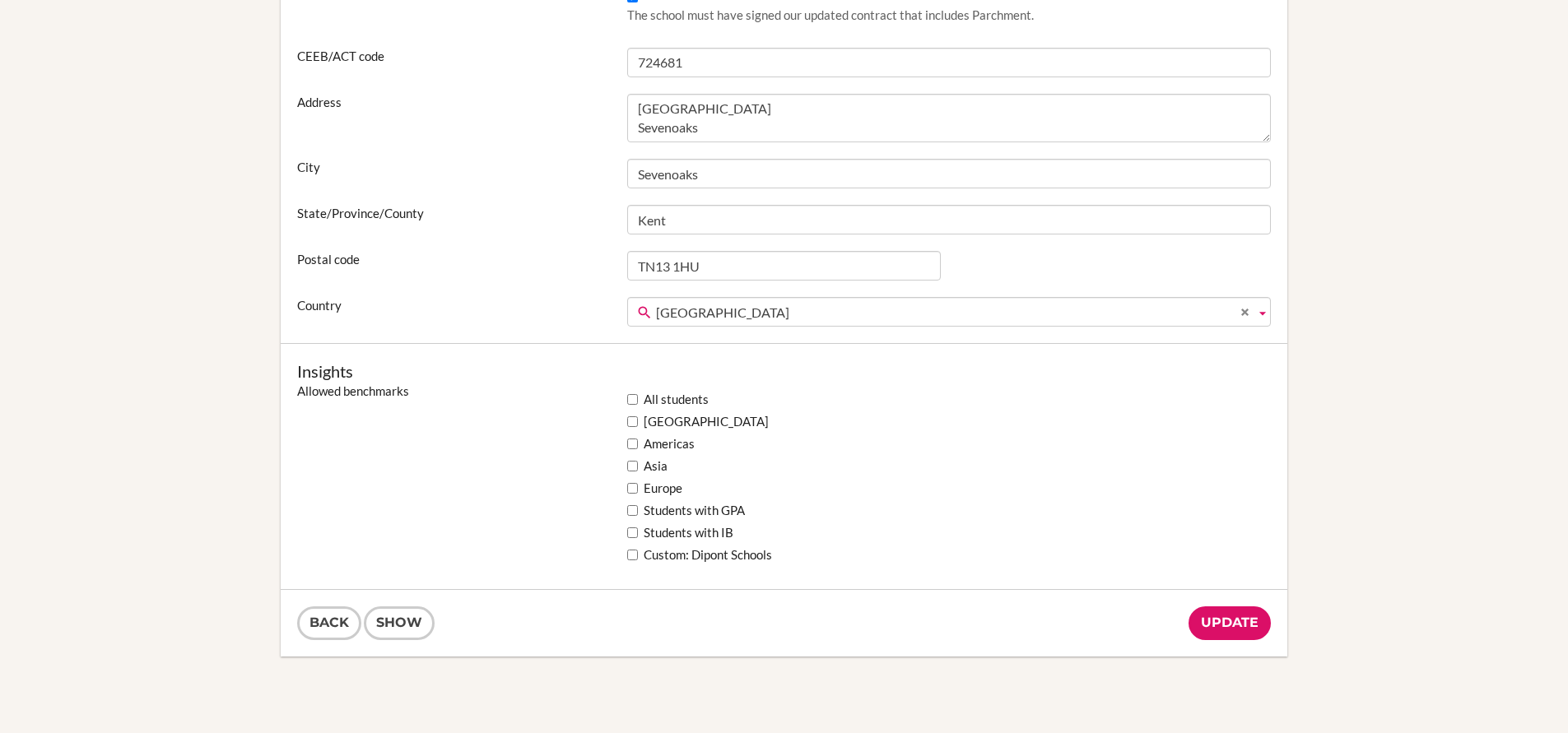
scroll to position [1080, 0]
click at [1232, 624] on input "Update" at bounding box center [1230, 622] width 82 height 34
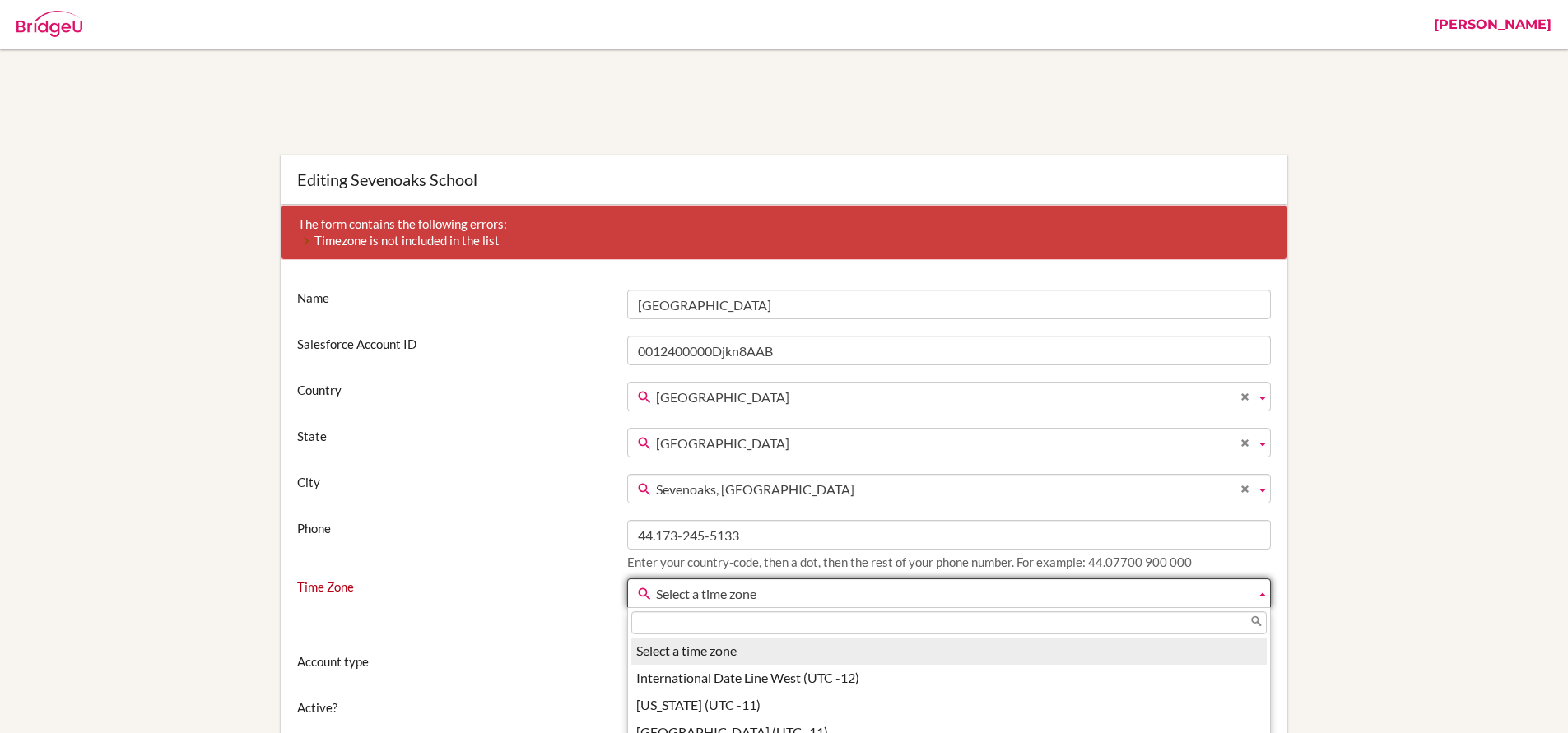
click at [694, 596] on span "Select a time zone" at bounding box center [953, 594] width 593 height 30
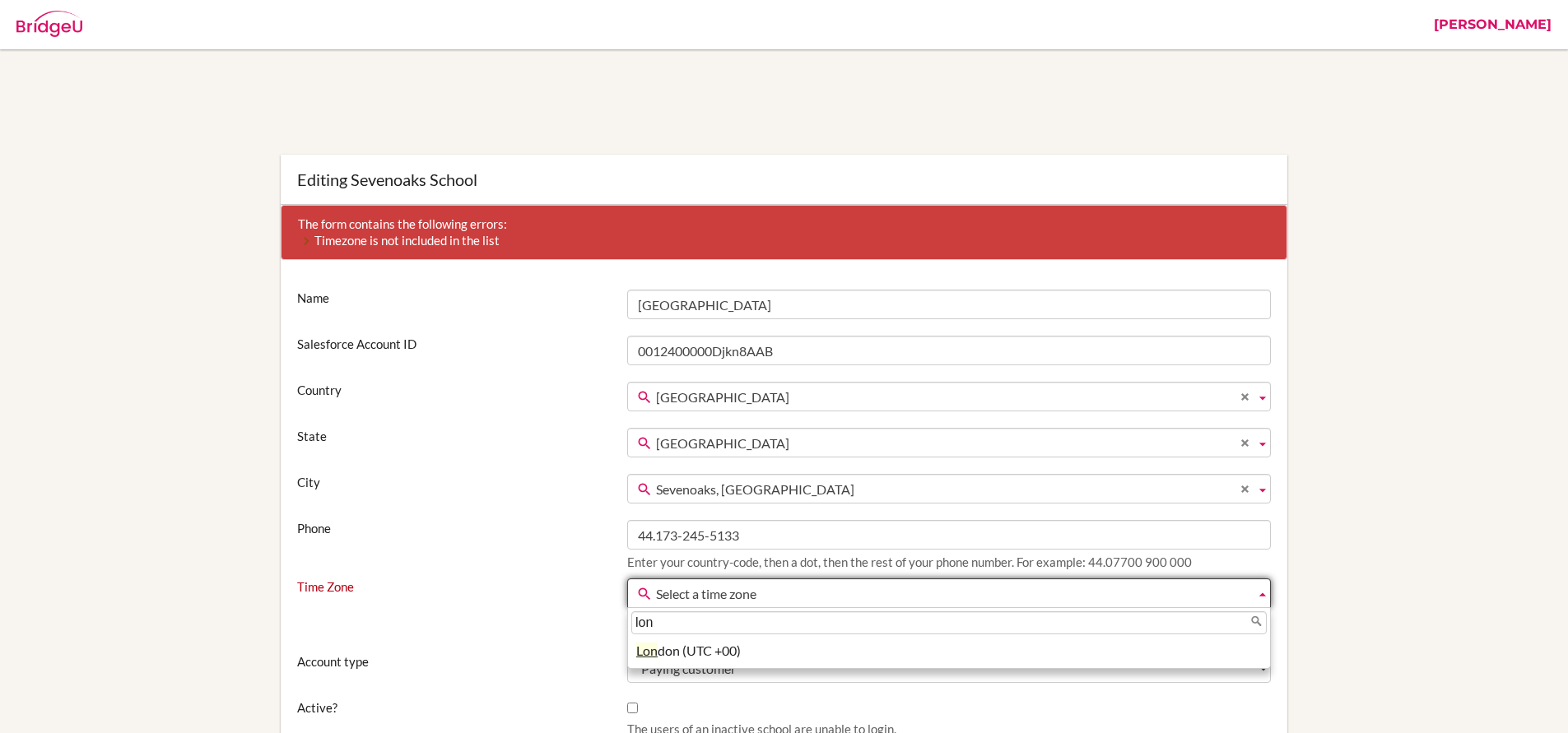
type input "lon"
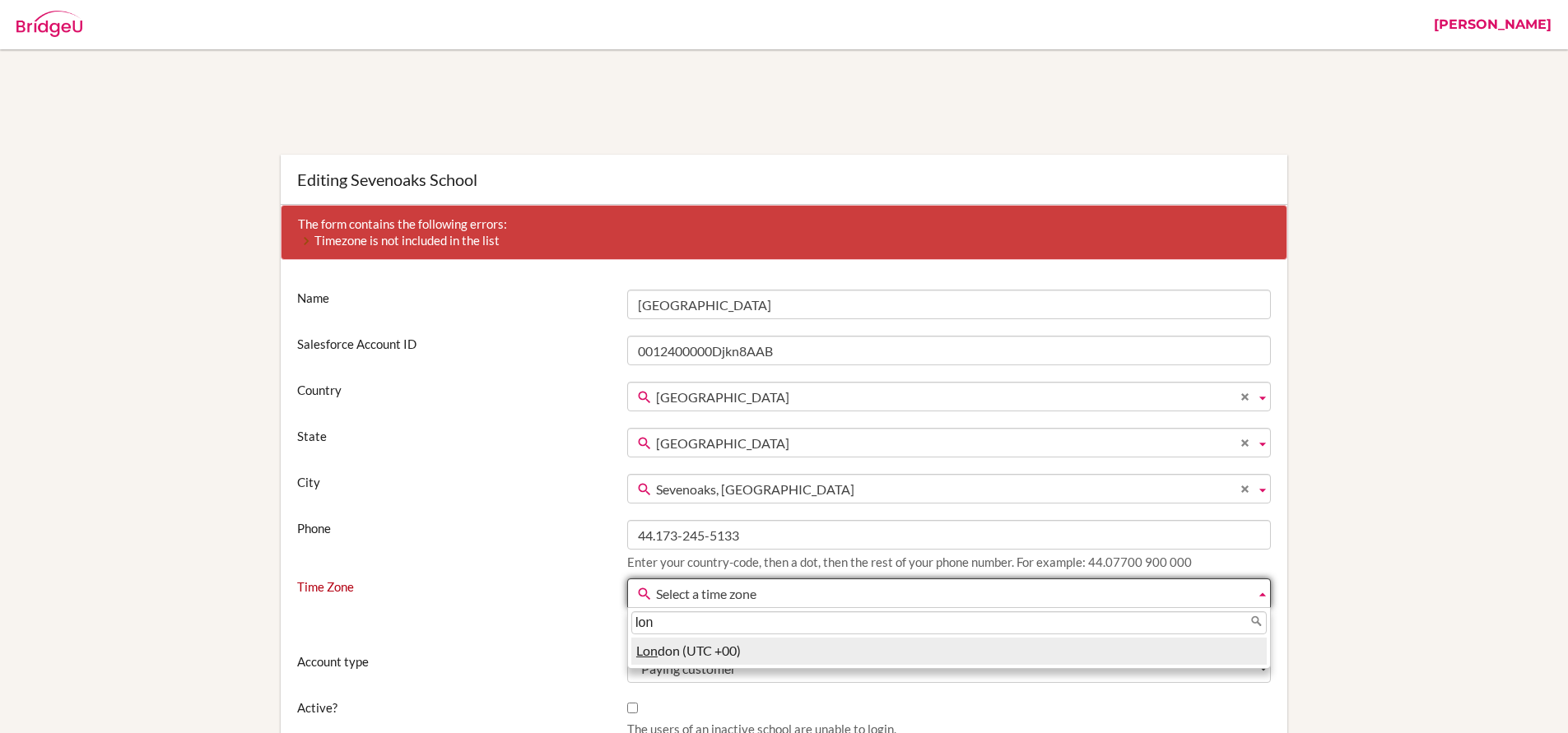
click at [747, 650] on li "Lon don (UTC +00)" at bounding box center [949, 652] width 635 height 27
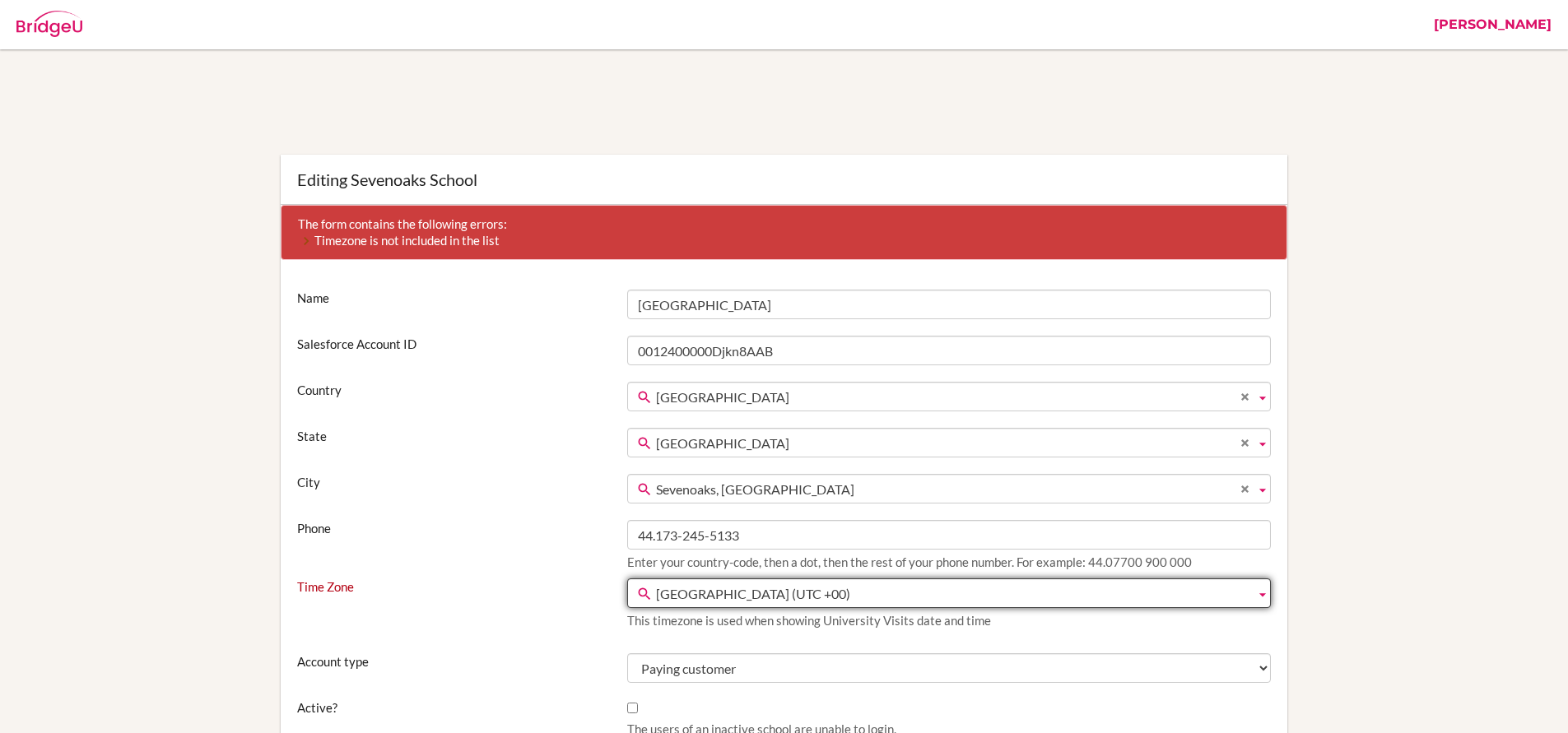
click at [600, 630] on div "Time Zone Select a time zone International Date Line West (UTC -12) [US_STATE] …" at bounding box center [784, 608] width 991 height 58
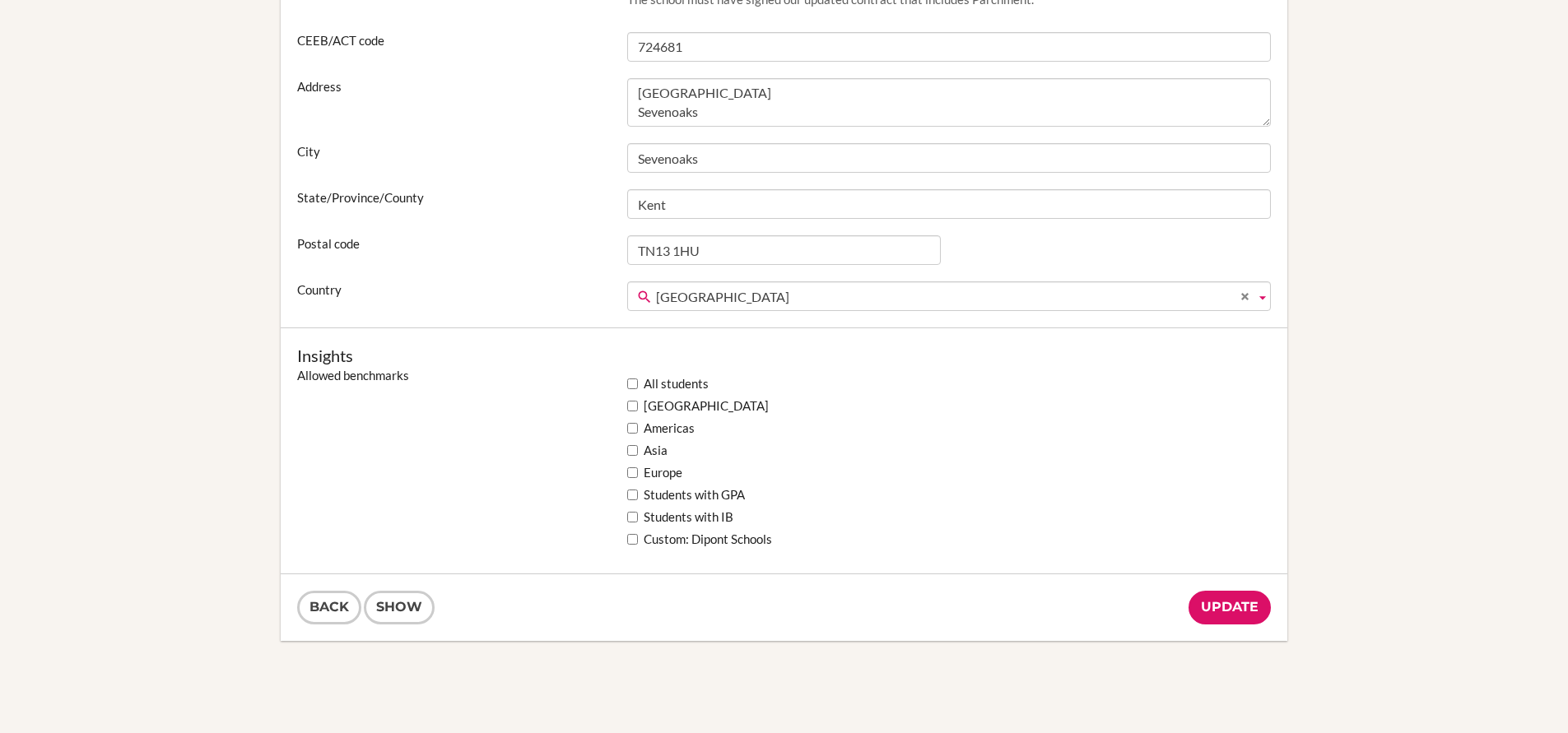
scroll to position [1235, 0]
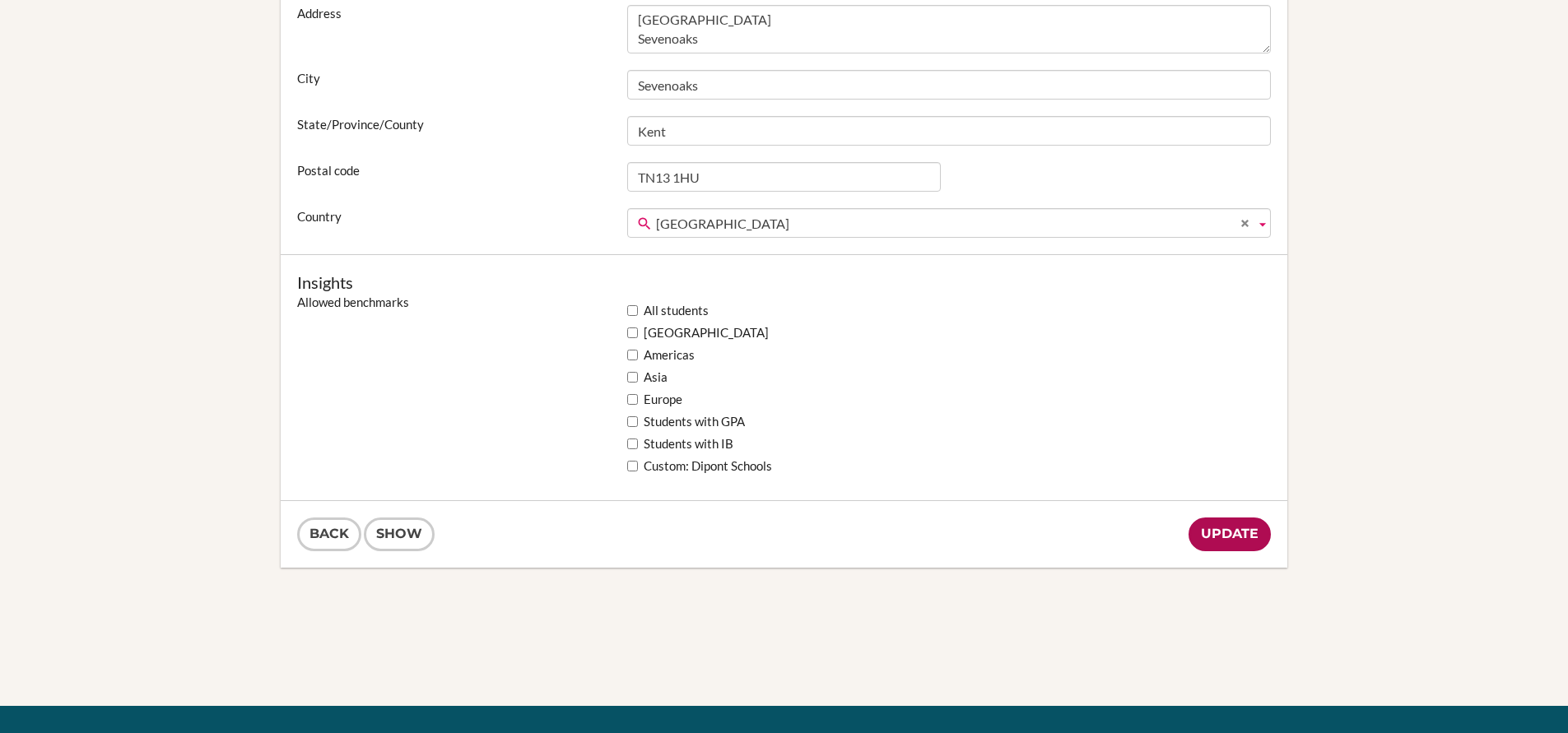
click at [1238, 530] on input "Update" at bounding box center [1230, 534] width 82 height 34
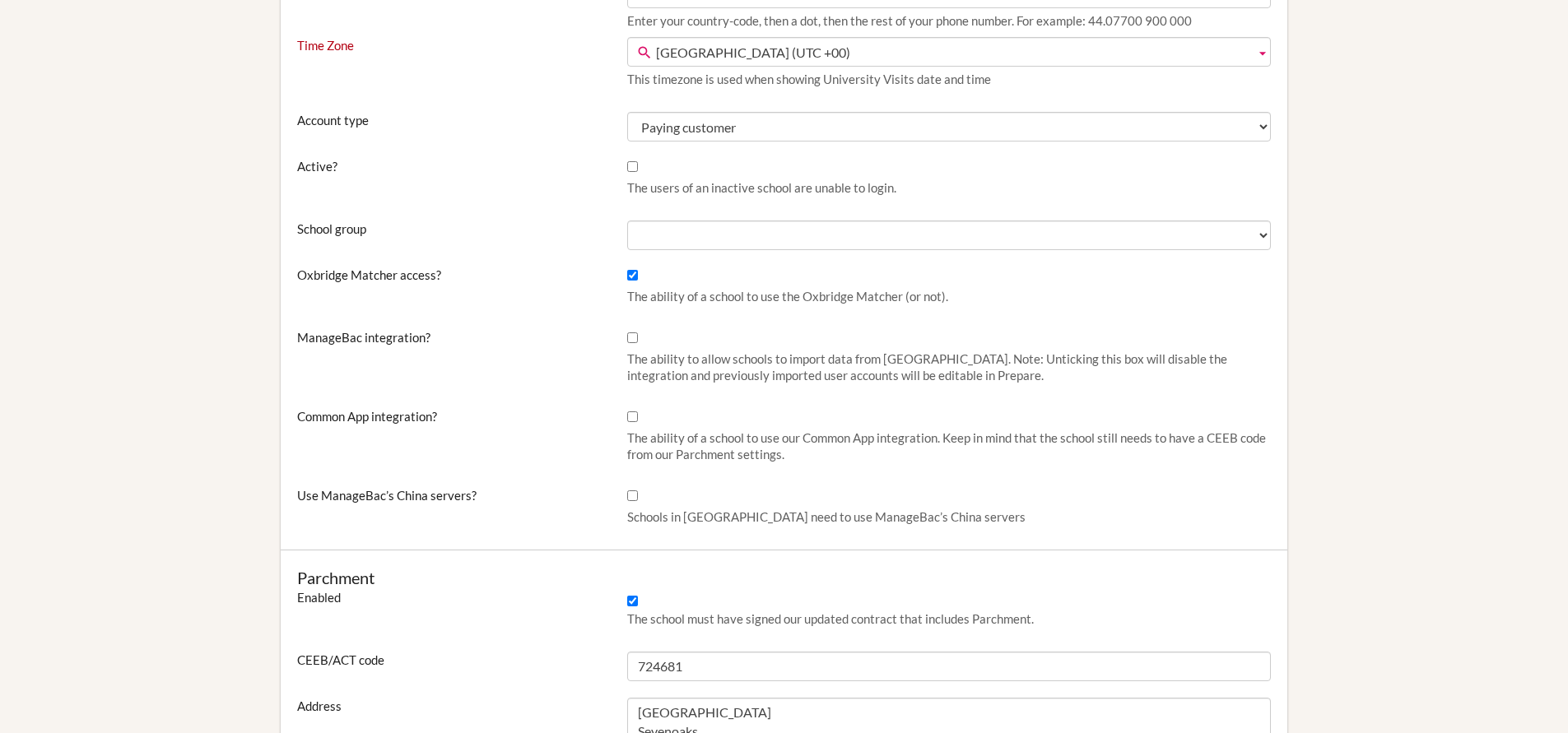
scroll to position [422, 0]
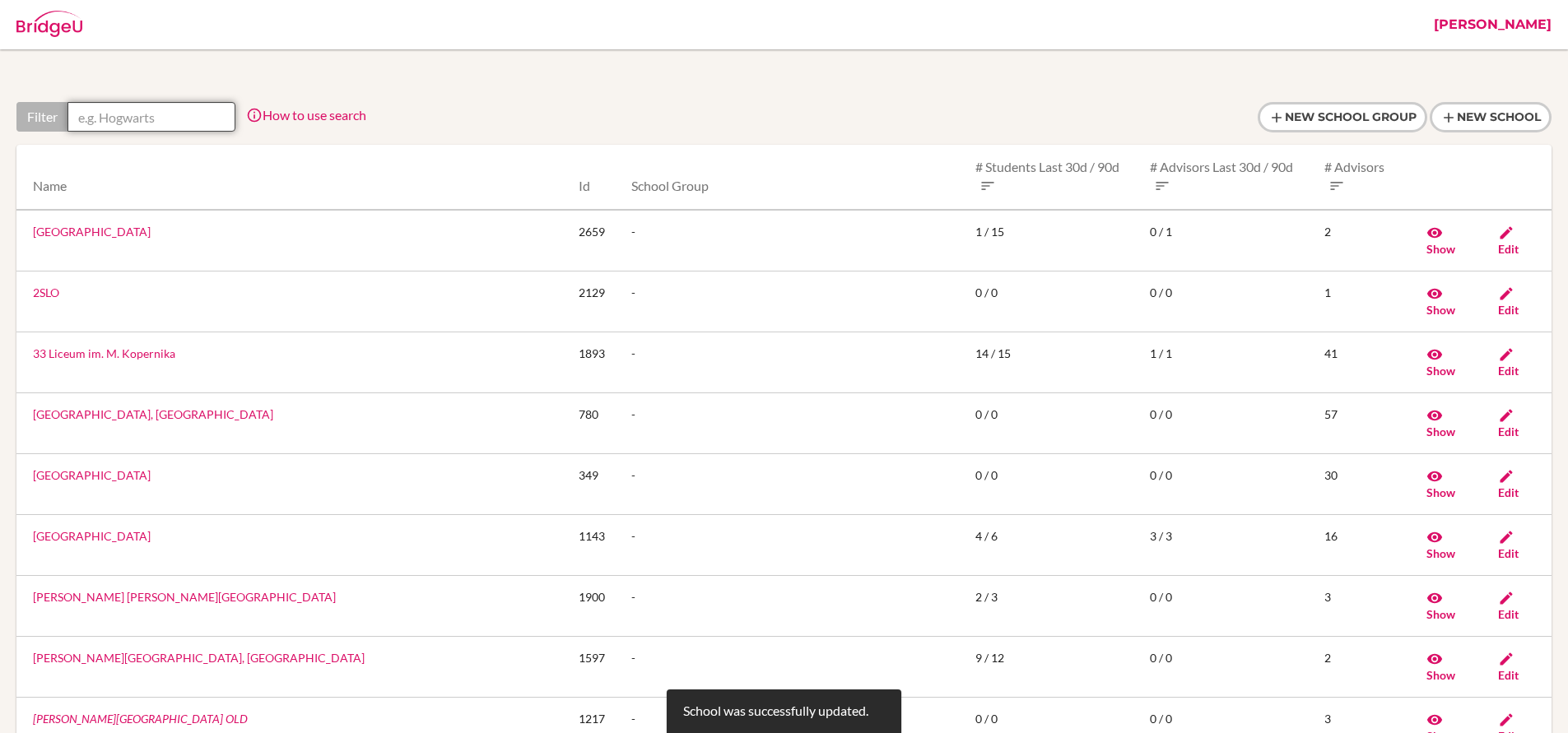
click at [163, 112] on input "text" at bounding box center [151, 116] width 168 height 30
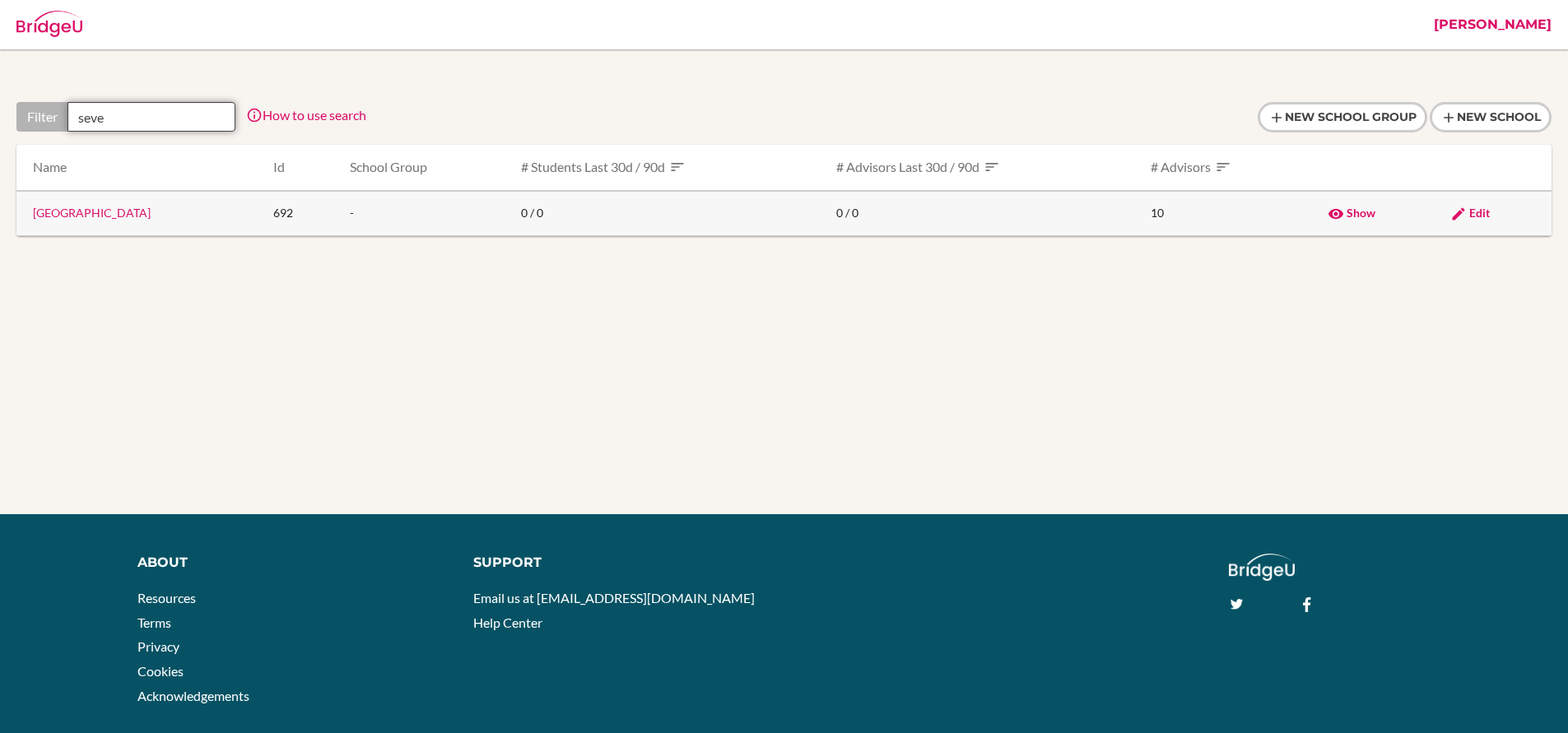
type input "seve"
click at [85, 209] on link "Sevenoaks School" at bounding box center [92, 213] width 118 height 14
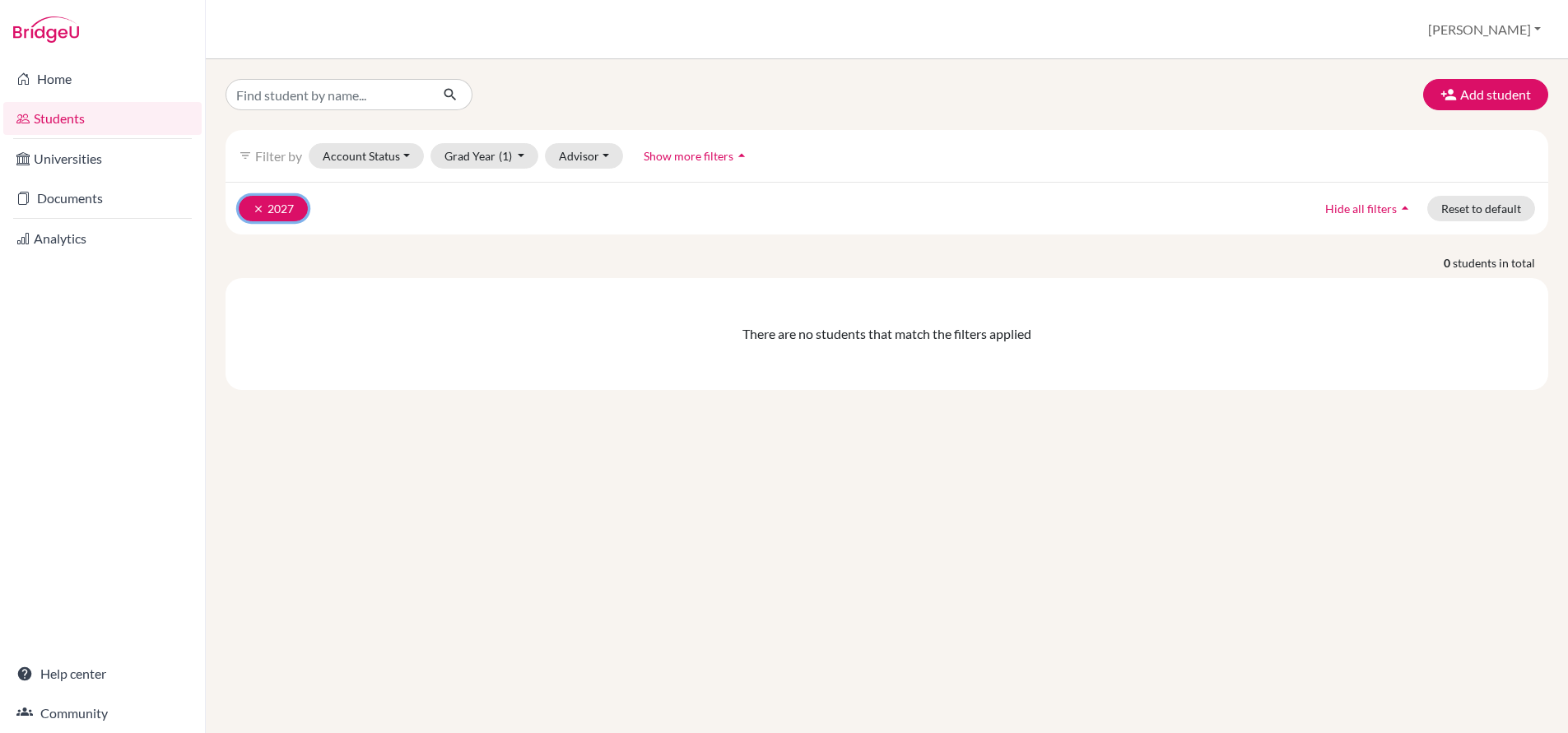
click at [259, 209] on icon "clear" at bounding box center [259, 209] width 12 height 12
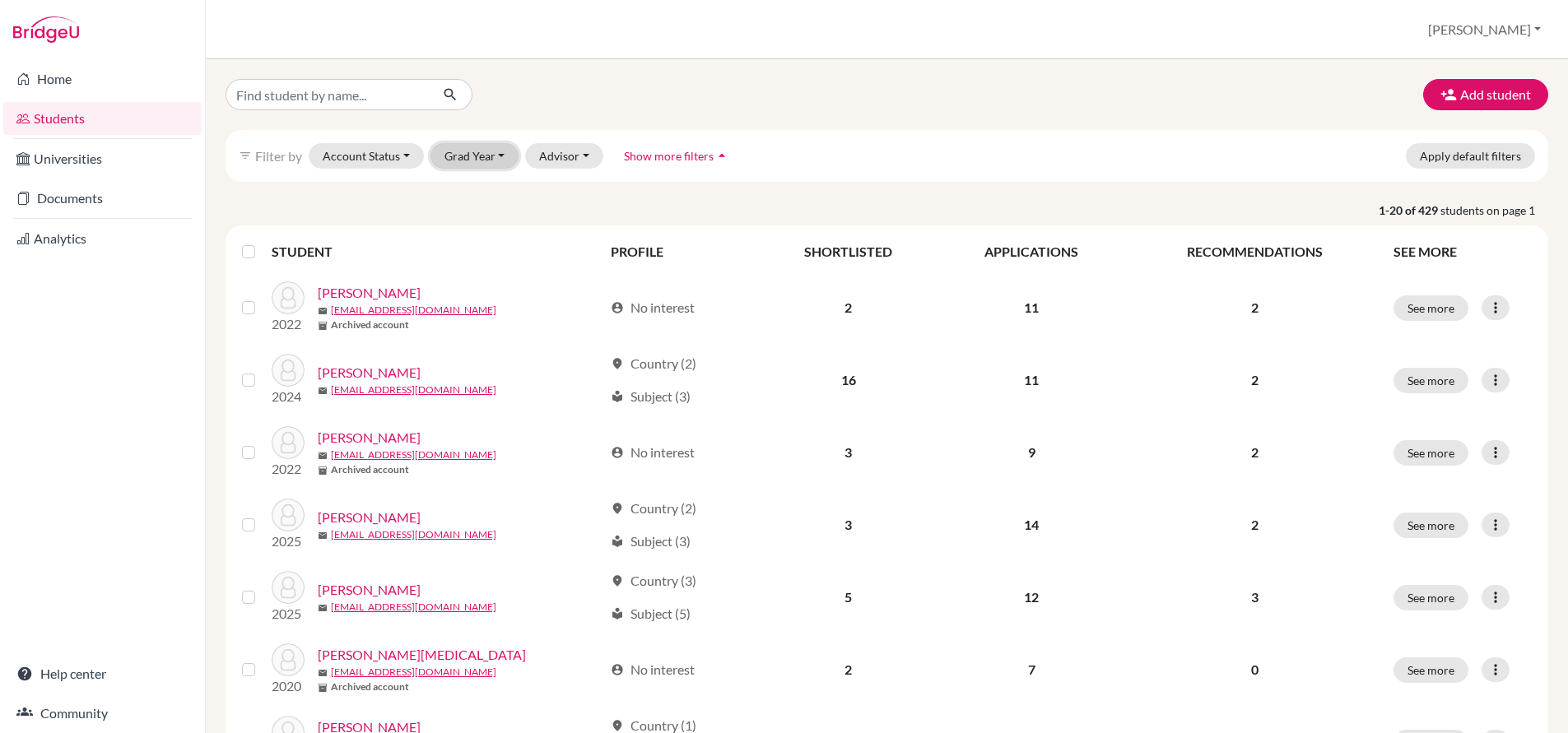
click at [459, 160] on button "Grad Year" at bounding box center [476, 156] width 89 height 25
click at [74, 196] on link "Documents" at bounding box center [102, 199] width 199 height 33
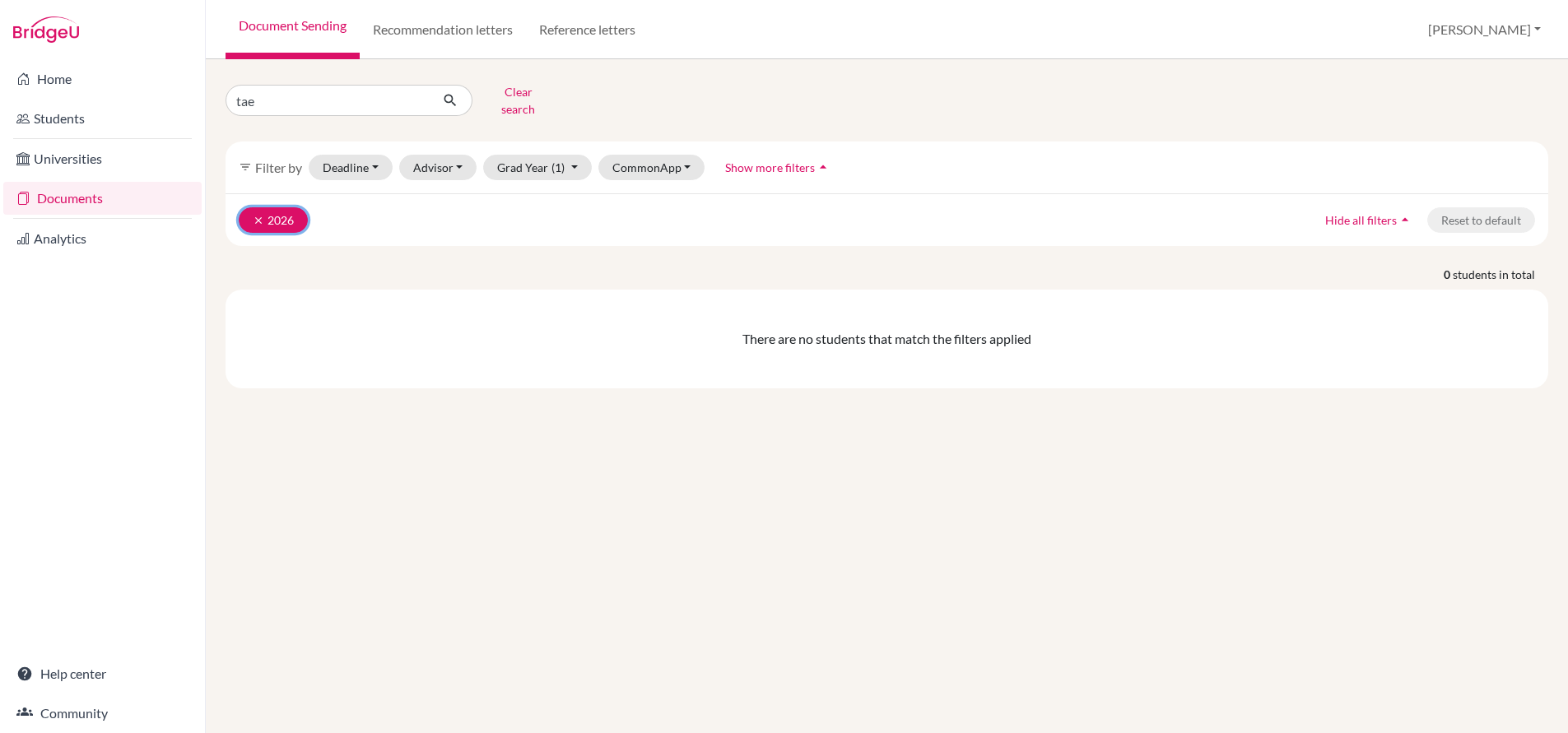
click at [259, 215] on icon "clear" at bounding box center [259, 221] width 12 height 12
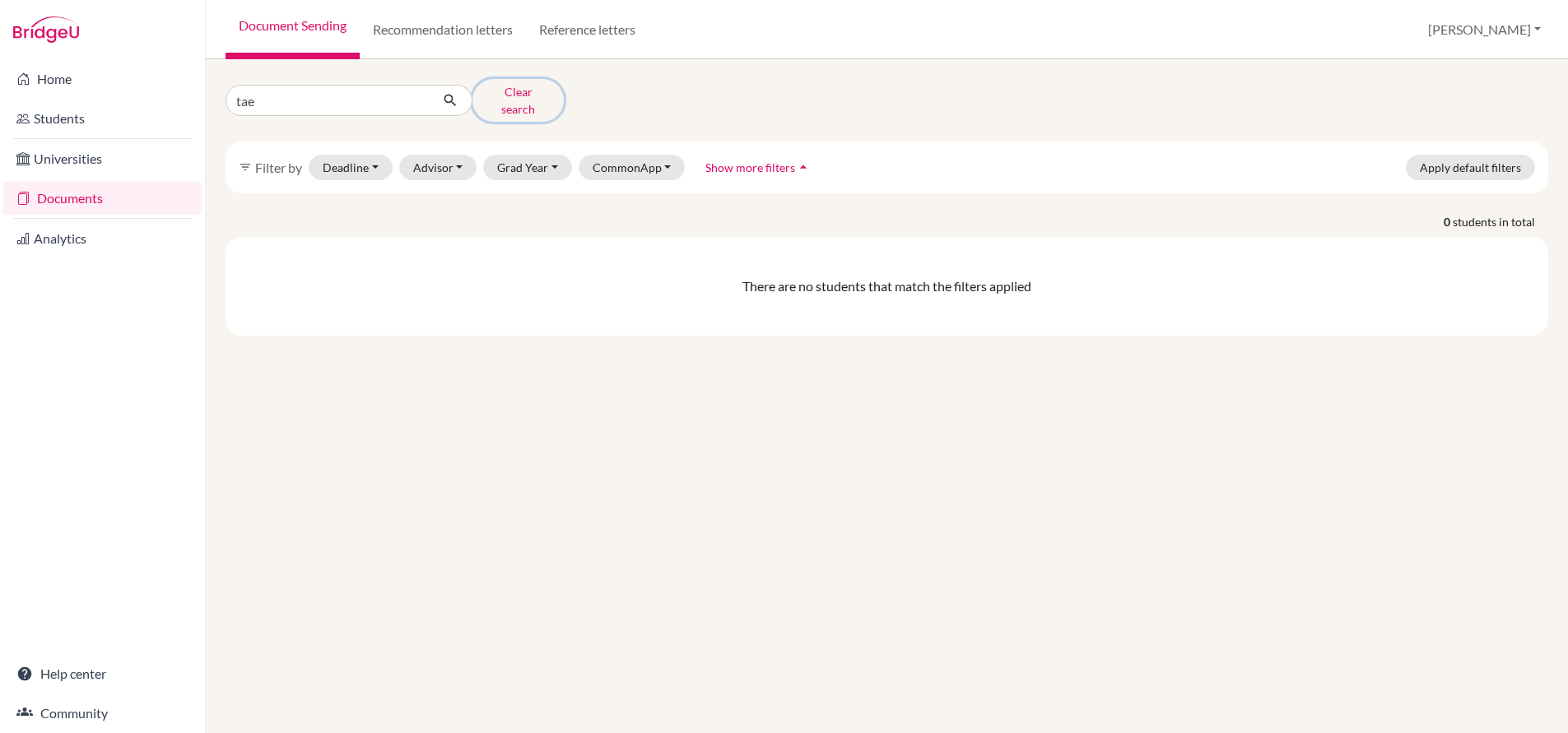
click at [503, 90] on button "Clear search" at bounding box center [518, 101] width 91 height 43
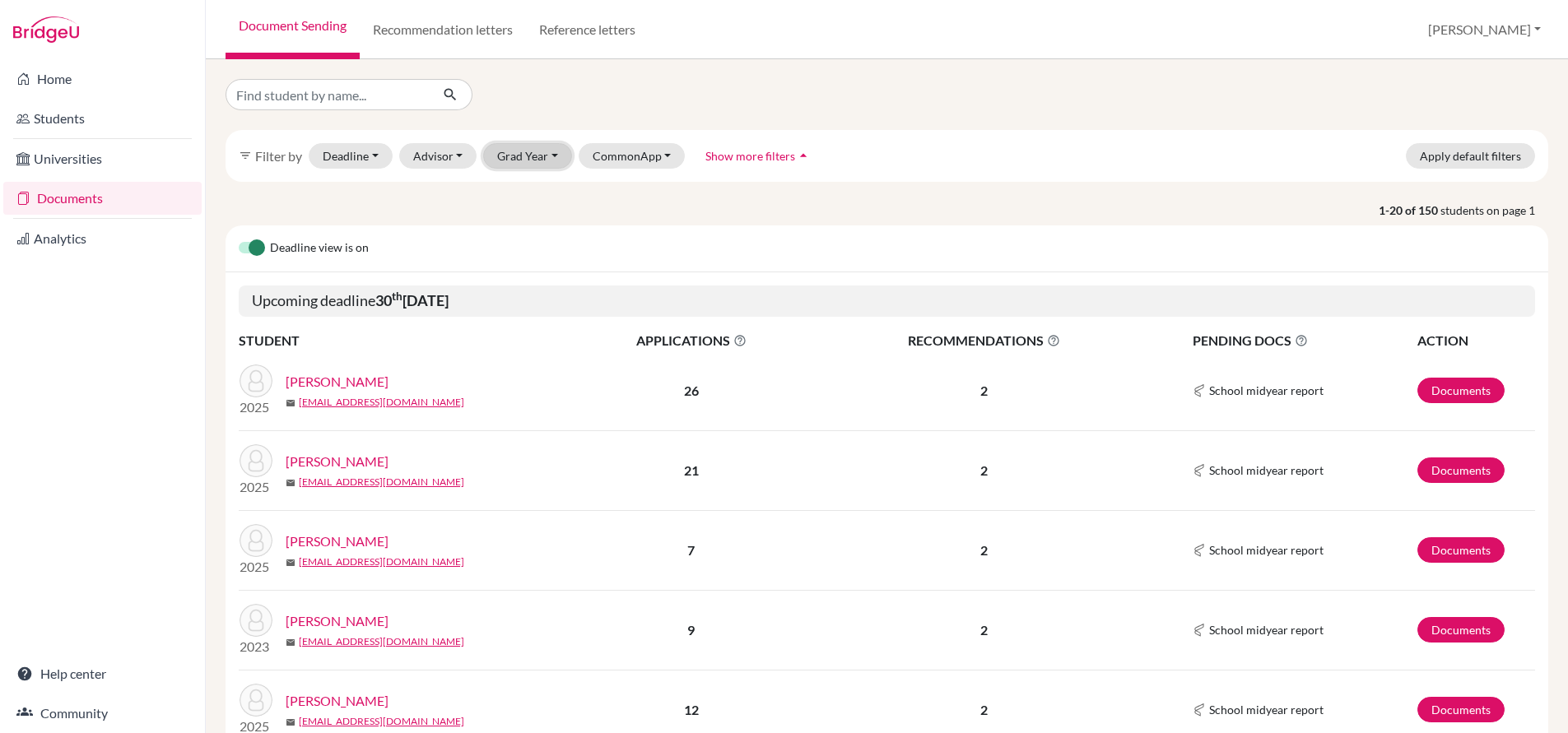
click at [500, 159] on button "Grad Year" at bounding box center [528, 156] width 89 height 25
click at [508, 188] on span "2026" at bounding box center [518, 191] width 30 height 19
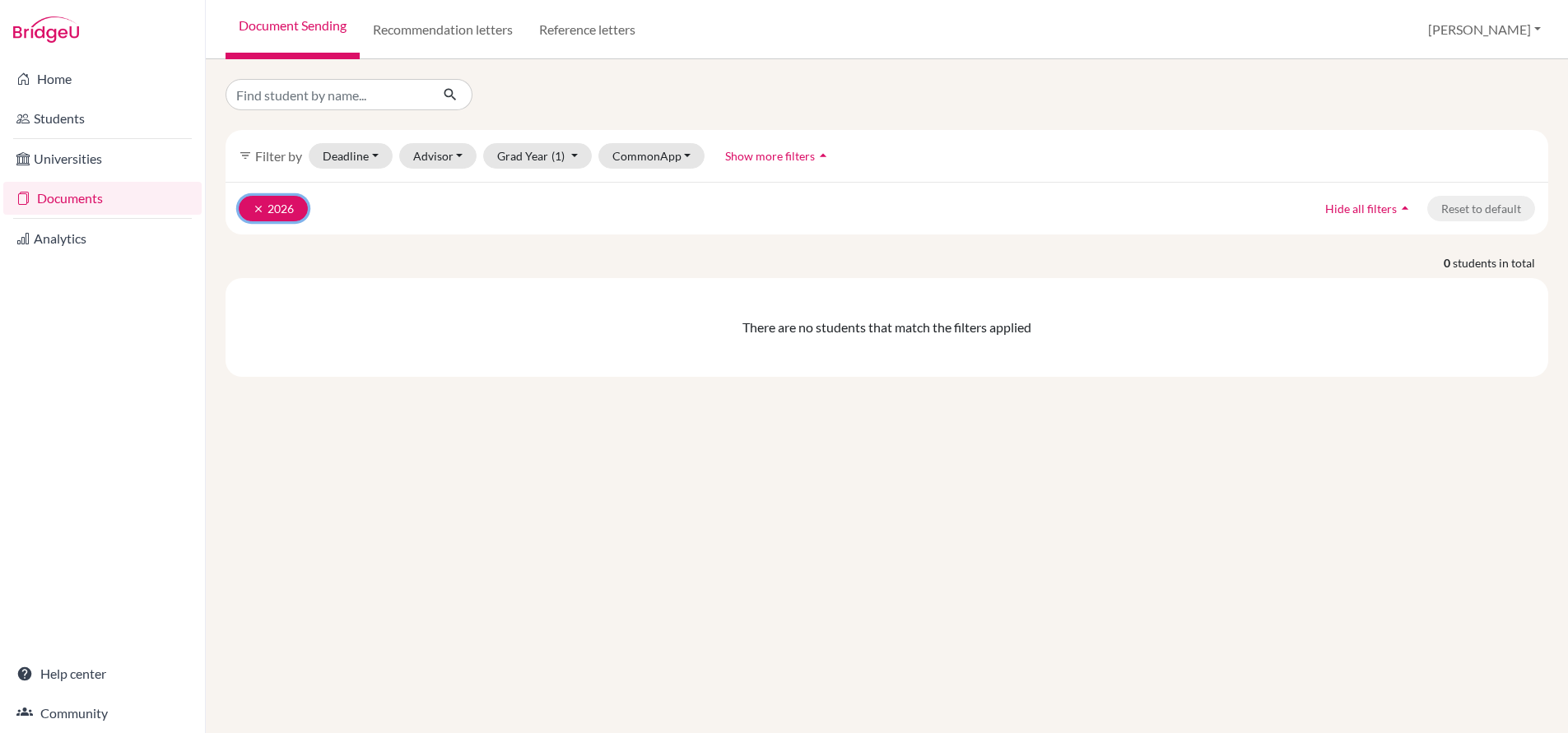
click at [261, 207] on icon "clear" at bounding box center [259, 209] width 12 height 12
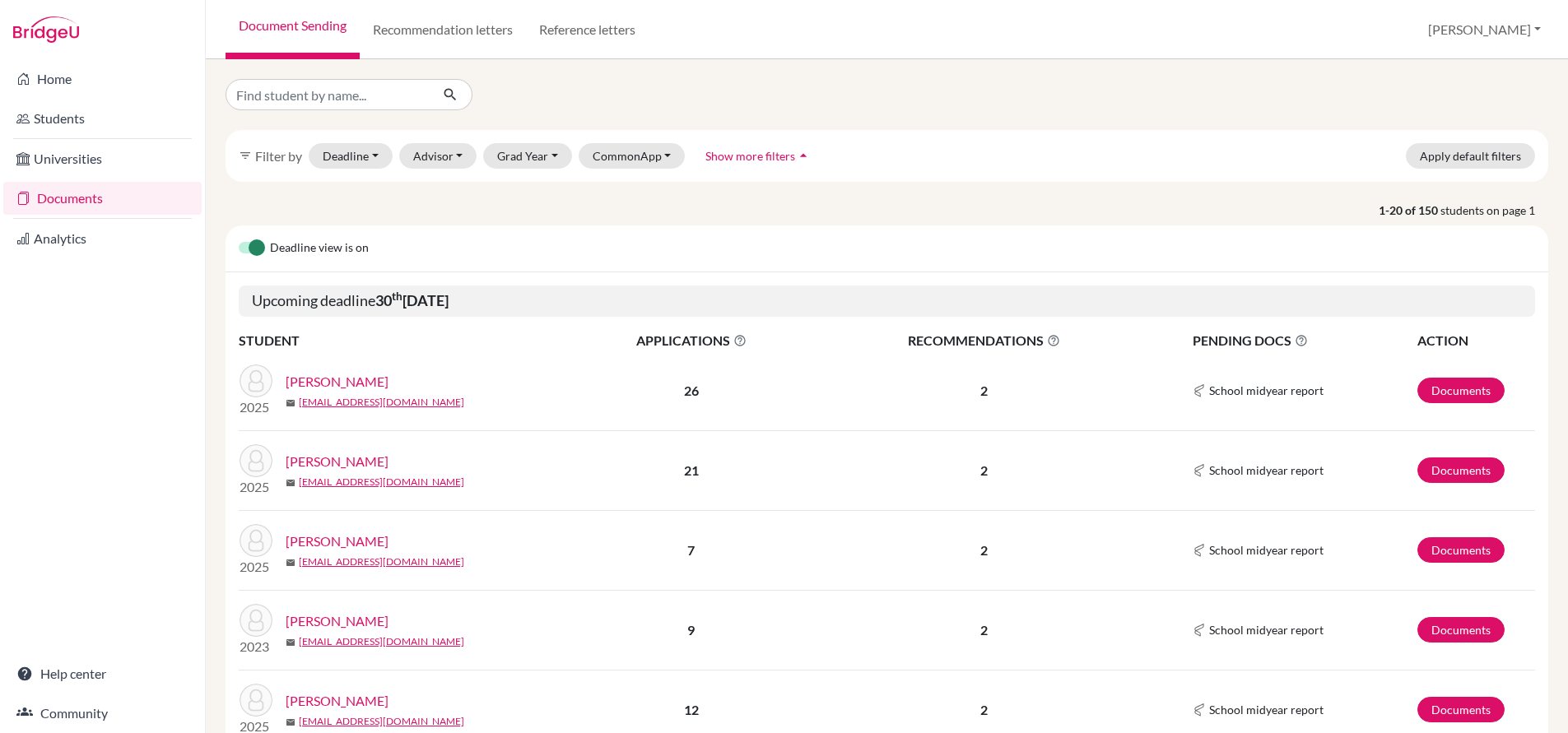
click at [223, 195] on div "filter_list Filter by Deadline - Select a date range Or double click for a sing…" at bounding box center [887, 396] width 1363 height 674
